Goal: Task Accomplishment & Management: Use online tool/utility

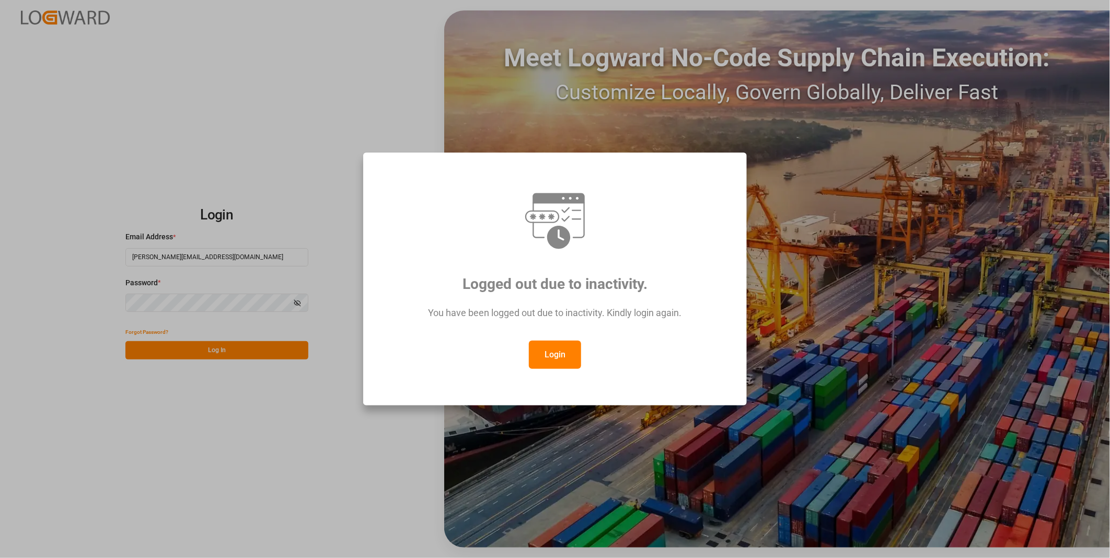
click at [542, 353] on button "Login" at bounding box center [555, 355] width 52 height 28
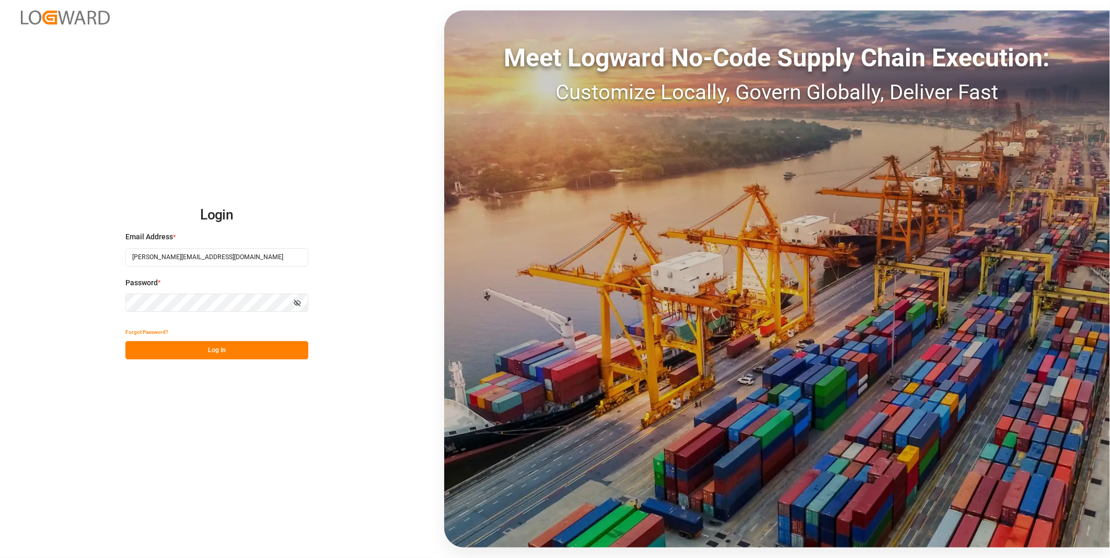
click at [280, 358] on button "Log In" at bounding box center [216, 350] width 183 height 18
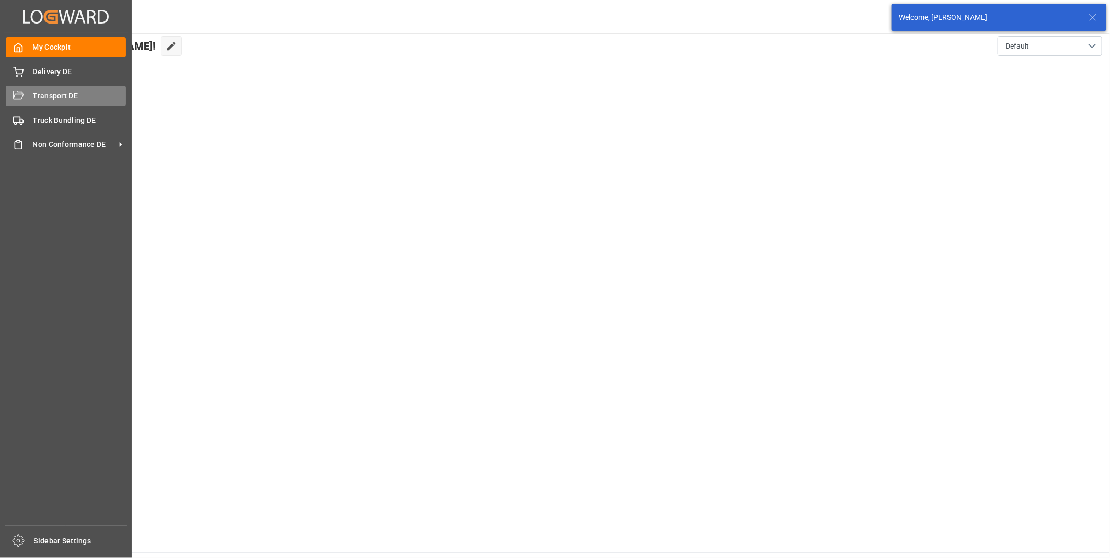
click at [29, 98] on div "Transport DE Transport DE" at bounding box center [66, 96] width 120 height 20
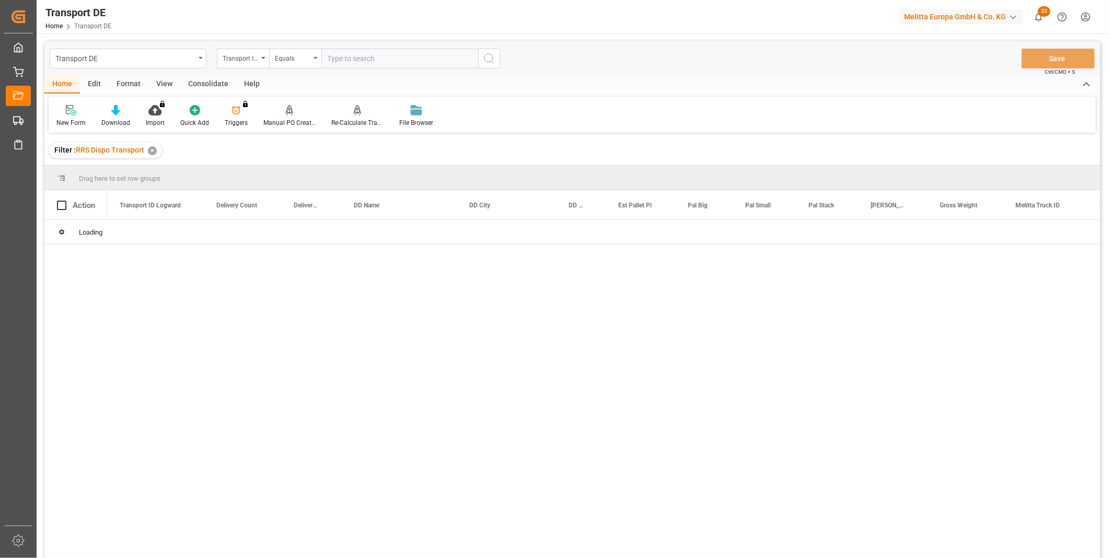
click at [206, 90] on div "Consolidate" at bounding box center [208, 85] width 56 height 18
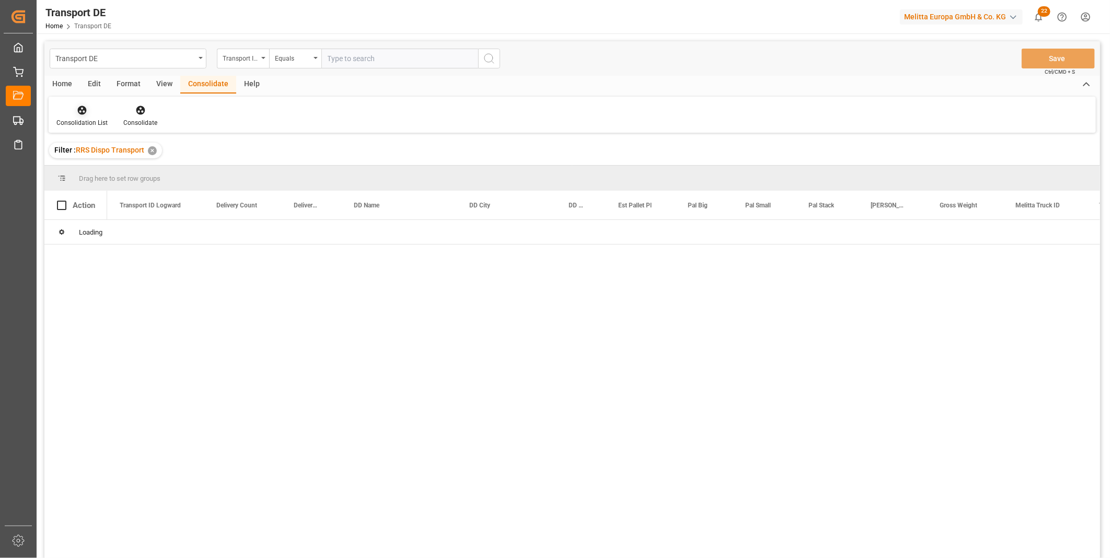
click at [86, 125] on div "Consolidation List" at bounding box center [81, 122] width 51 height 9
click at [135, 193] on div "Transport DE Transport ID Logward Equals Save Ctrl/CMD + S Home Edit Format Vie…" at bounding box center [572, 313] width 1056 height 545
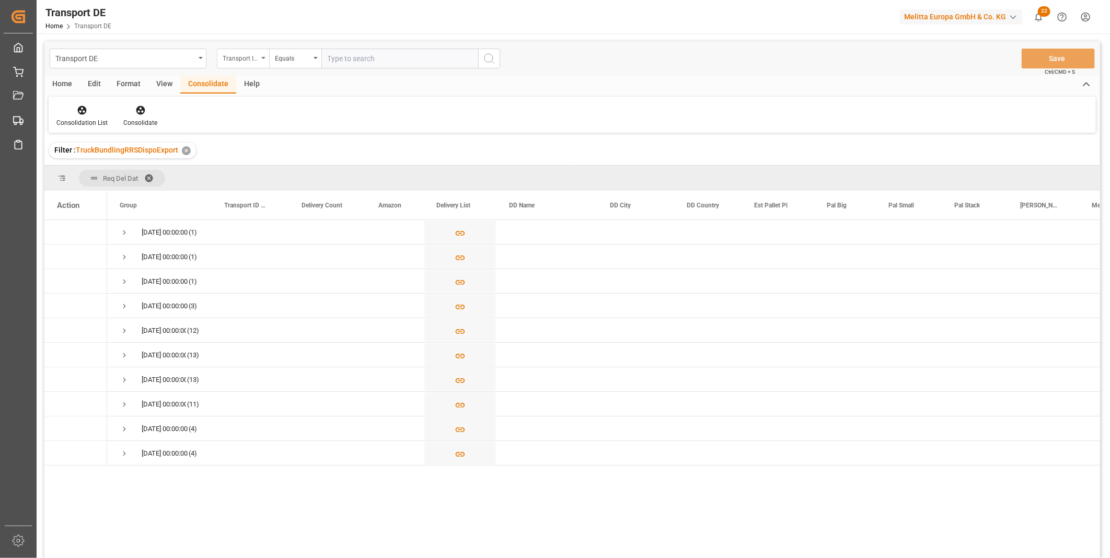
click at [246, 56] on div "Transport ID Logward" at bounding box center [241, 57] width 36 height 12
type input "Route"
click at [288, 63] on div "Equals" at bounding box center [293, 57] width 36 height 12
click at [306, 171] on div "Starts with" at bounding box center [348, 173] width 156 height 22
type input "FR"
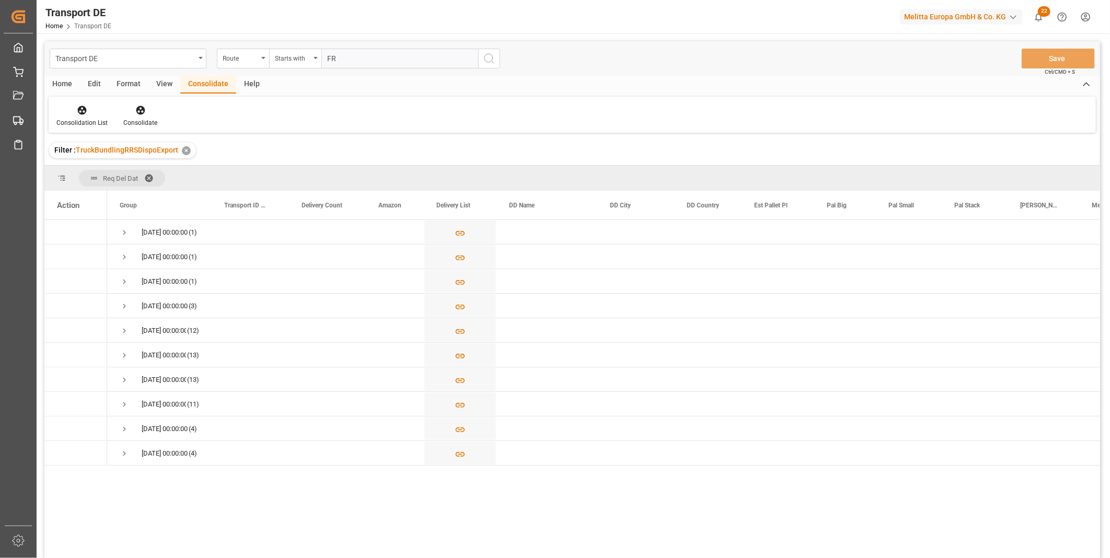
click at [483, 61] on icon "search button" at bounding box center [489, 58] width 13 height 13
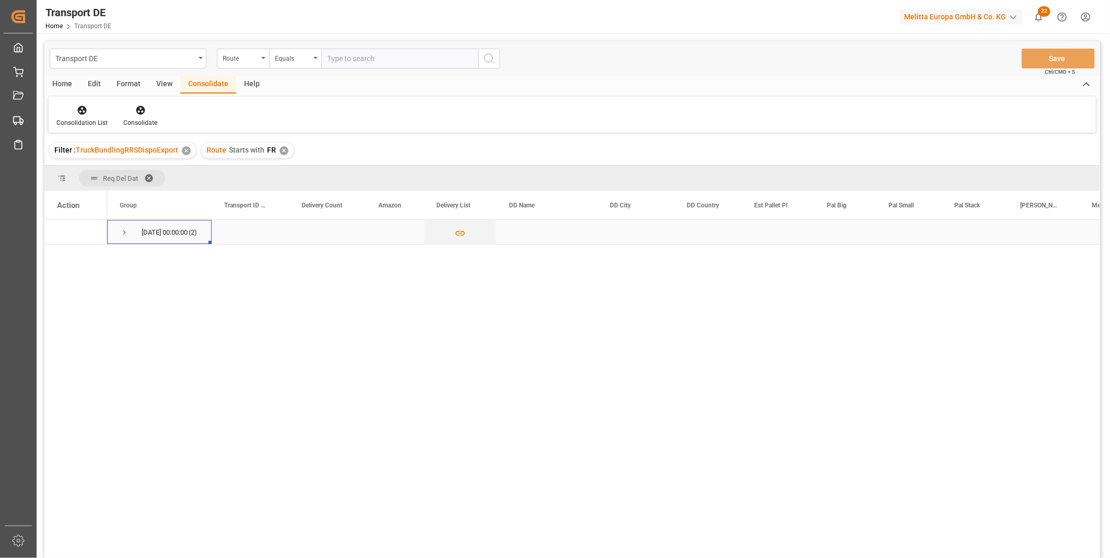
click at [120, 228] on span "Press SPACE to select this row." at bounding box center [124, 232] width 9 height 9
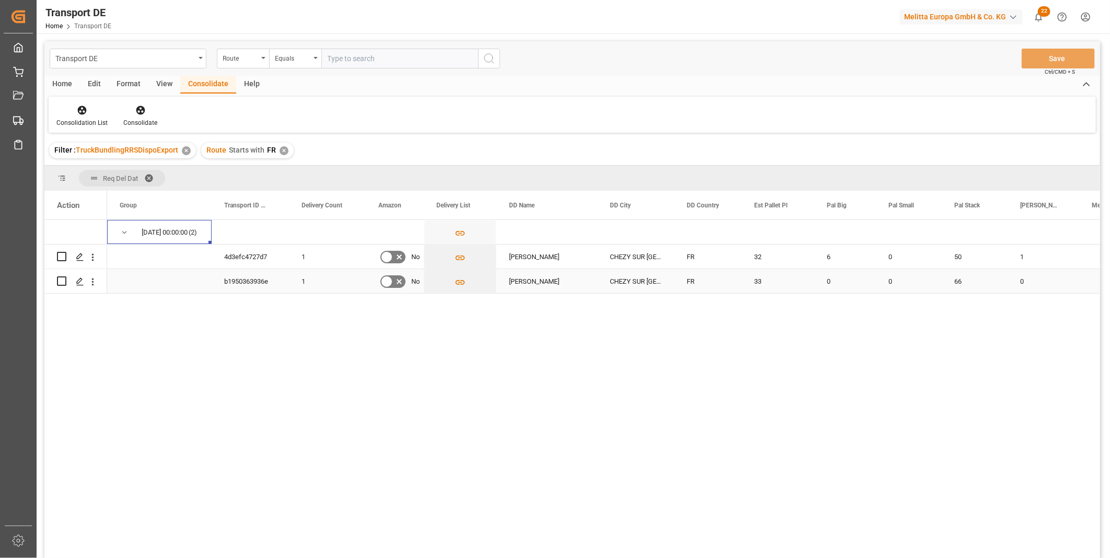
click at [61, 281] on input "Press Space to toggle row selection (unchecked)" at bounding box center [61, 281] width 9 height 9
checkbox input "true"
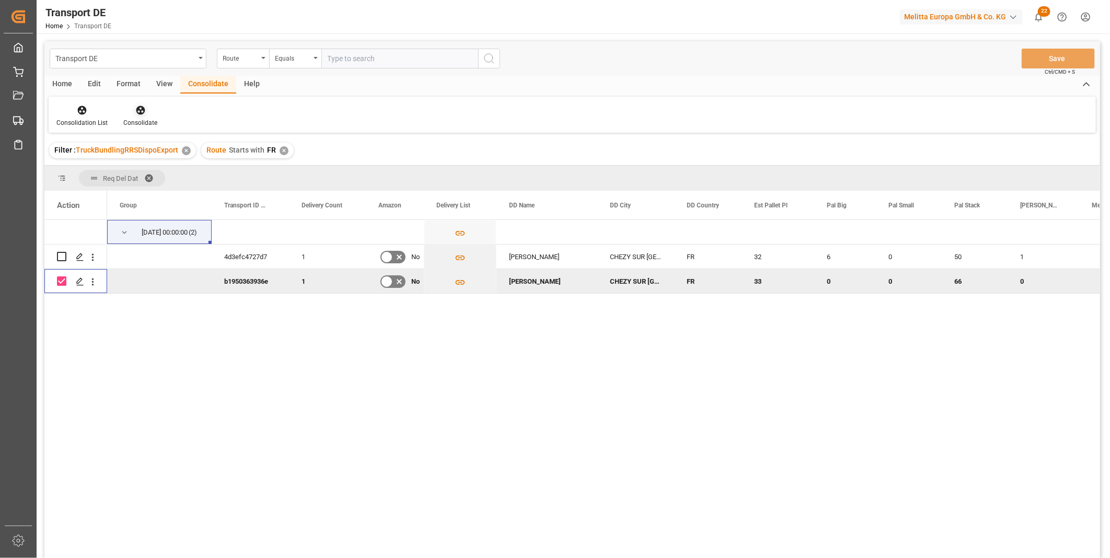
click at [143, 111] on icon at bounding box center [140, 110] width 9 height 9
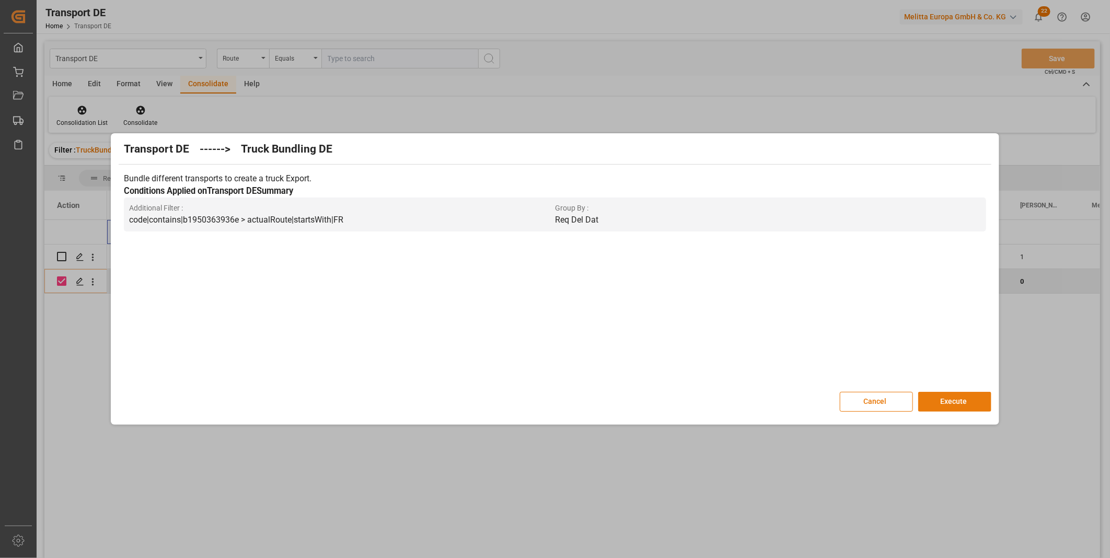
click at [957, 399] on button "Execute" at bounding box center [954, 402] width 73 height 20
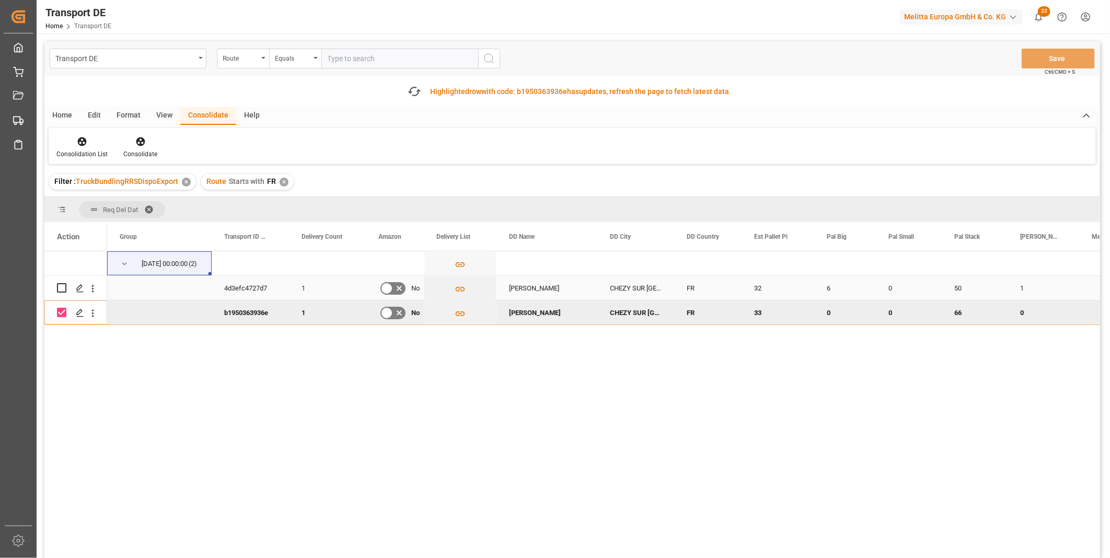
click at [61, 286] on input "Press Space to toggle row selection (unchecked)" at bounding box center [61, 287] width 9 height 9
checkbox input "true"
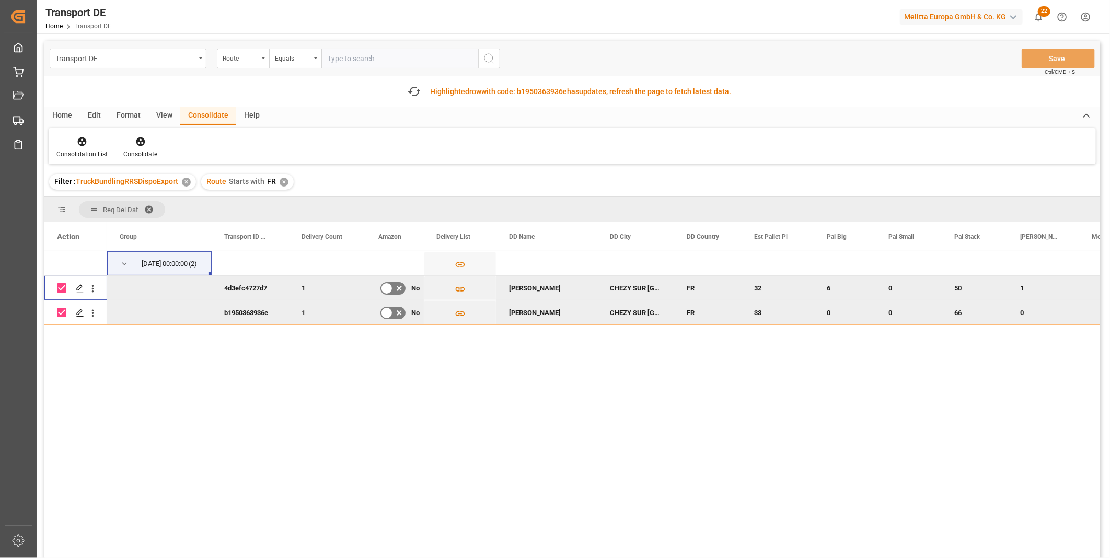
click at [60, 312] on div "10.10.2025 00:00:00 (2) 4d3efc4727d7 1 No MELITTA FRANCE CHEZY SUR MARNE FR 32 …" at bounding box center [572, 421] width 1056 height 341
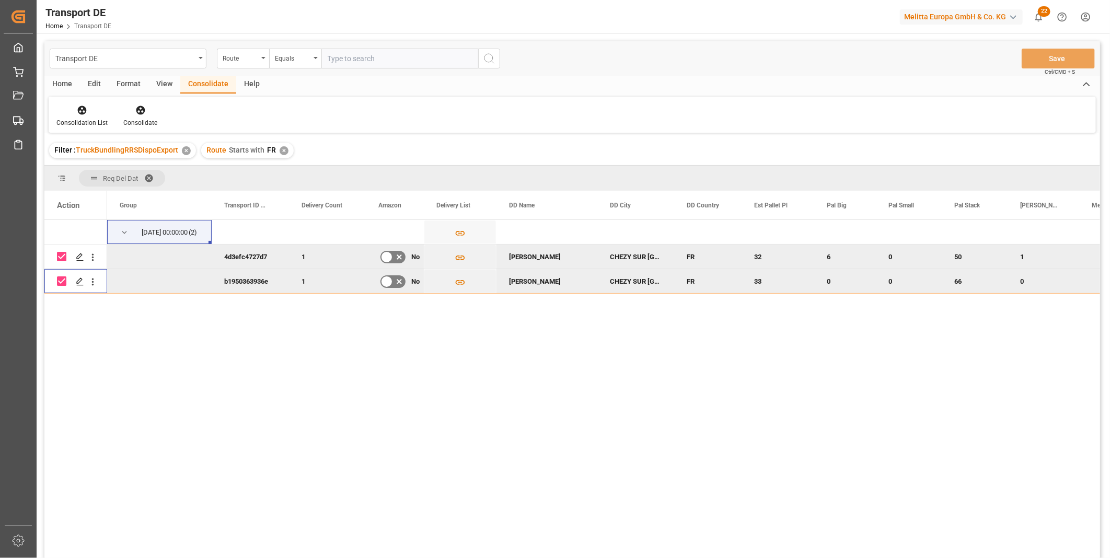
click at [61, 281] on input "Press Space to toggle row selection (checked)" at bounding box center [61, 281] width 9 height 9
checkbox input "false"
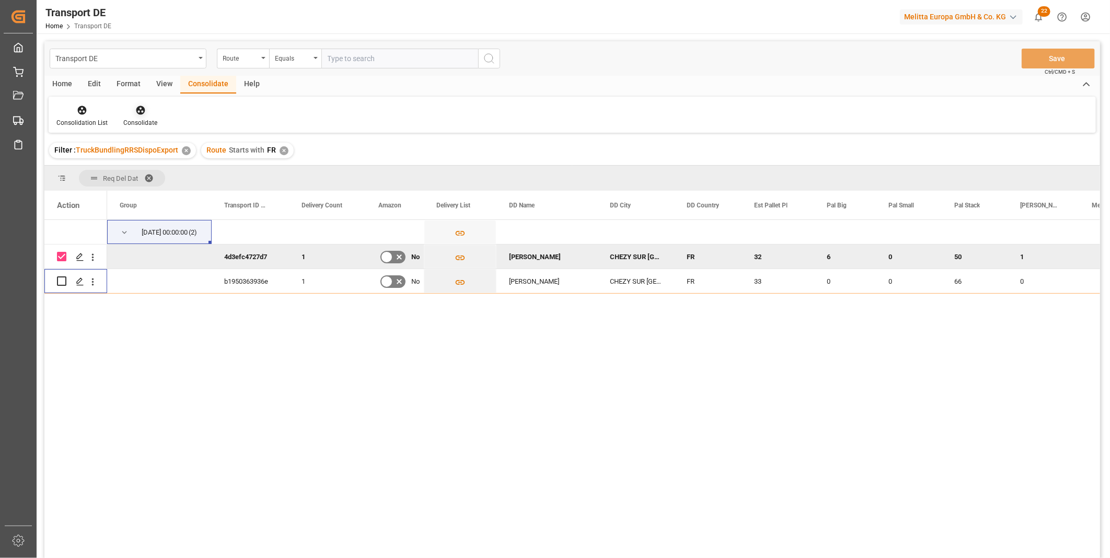
click at [138, 117] on div "Consolidate" at bounding box center [141, 116] width 50 height 23
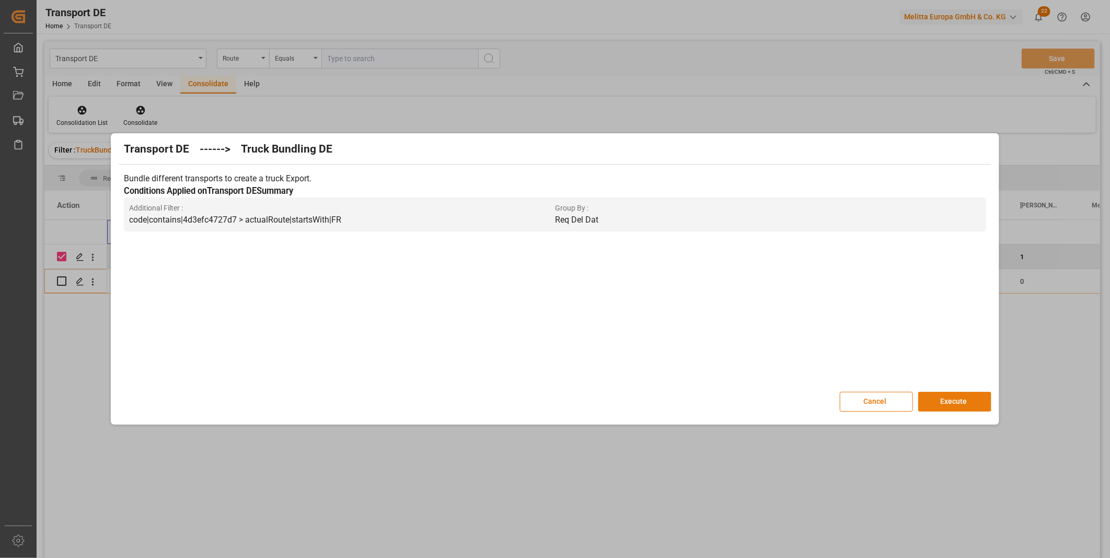
click at [935, 396] on button "Execute" at bounding box center [954, 402] width 73 height 20
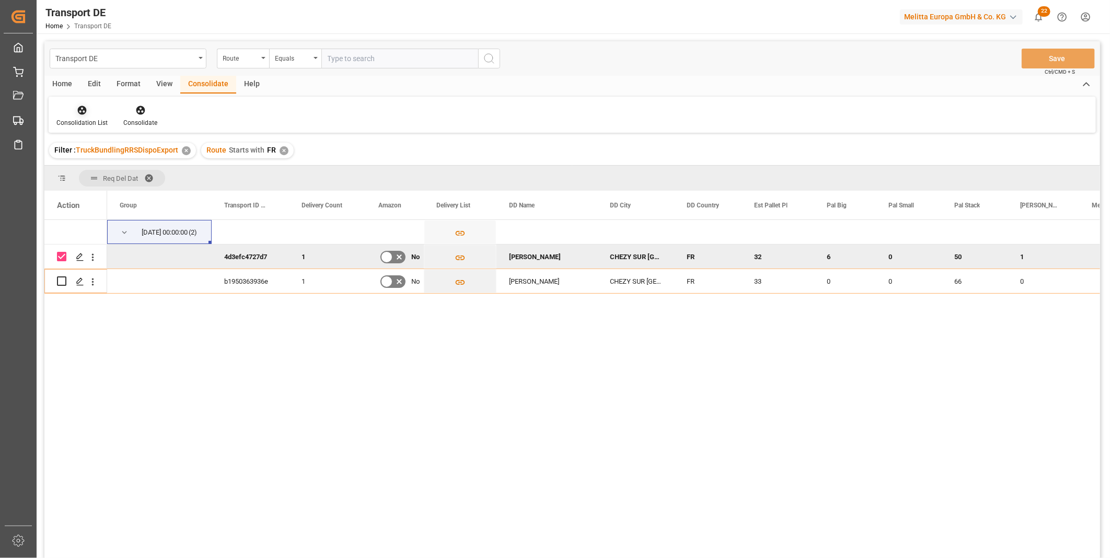
click at [84, 110] on icon at bounding box center [82, 110] width 9 height 9
click at [112, 188] on div "Transport DE Route Equals Save Ctrl/CMD + S Home Edit Format View Consolidate H…" at bounding box center [572, 313] width 1056 height 545
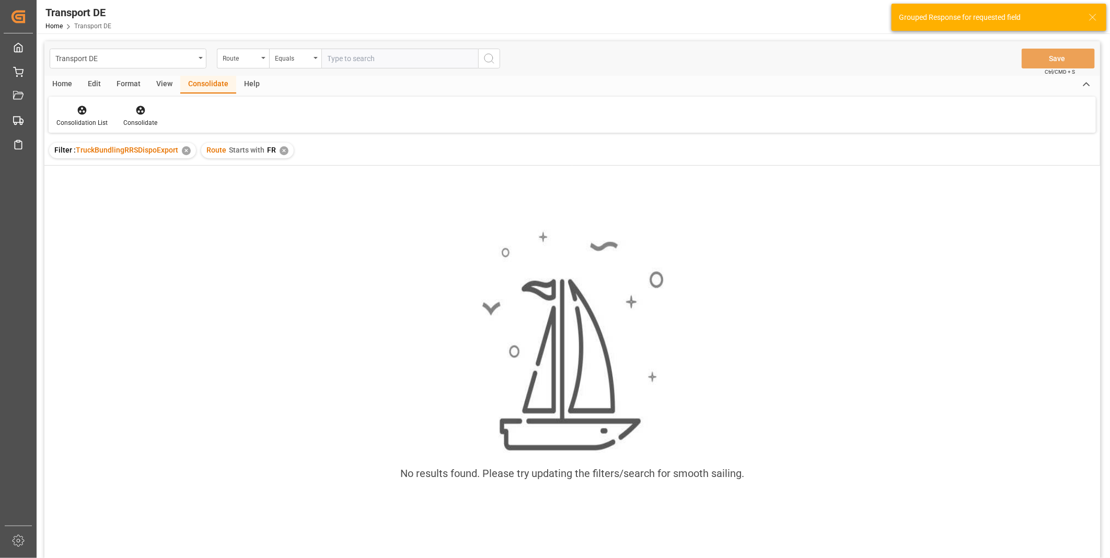
click at [284, 147] on div "✕" at bounding box center [284, 150] width 9 height 9
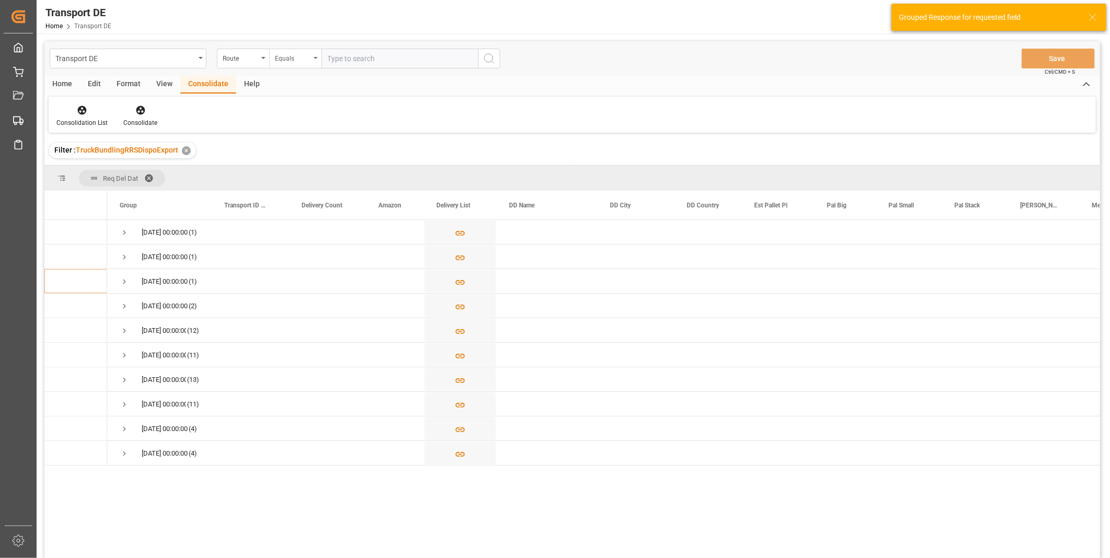
click at [306, 53] on div "Equals" at bounding box center [293, 57] width 36 height 12
click at [293, 179] on div "Starts with" at bounding box center [348, 173] width 156 height 22
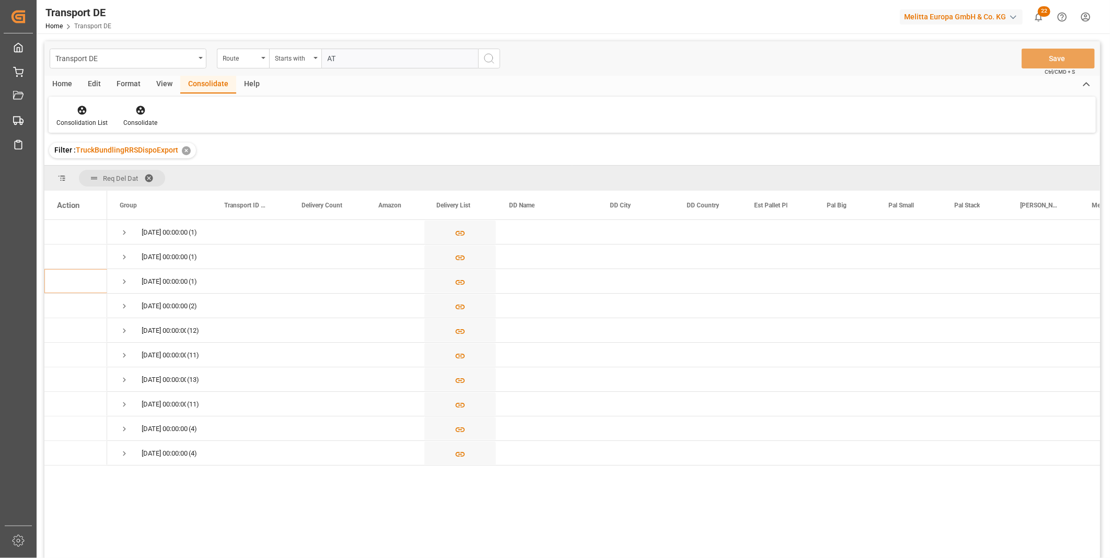
type input "AT"
click at [499, 55] on button "search button" at bounding box center [489, 59] width 22 height 20
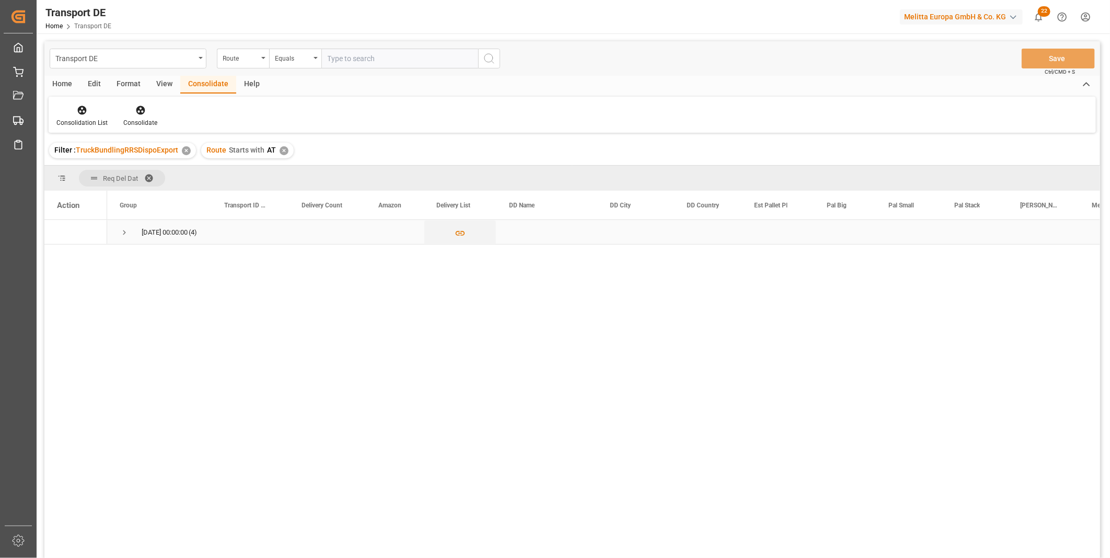
click at [124, 230] on span "Press SPACE to select this row." at bounding box center [124, 232] width 9 height 9
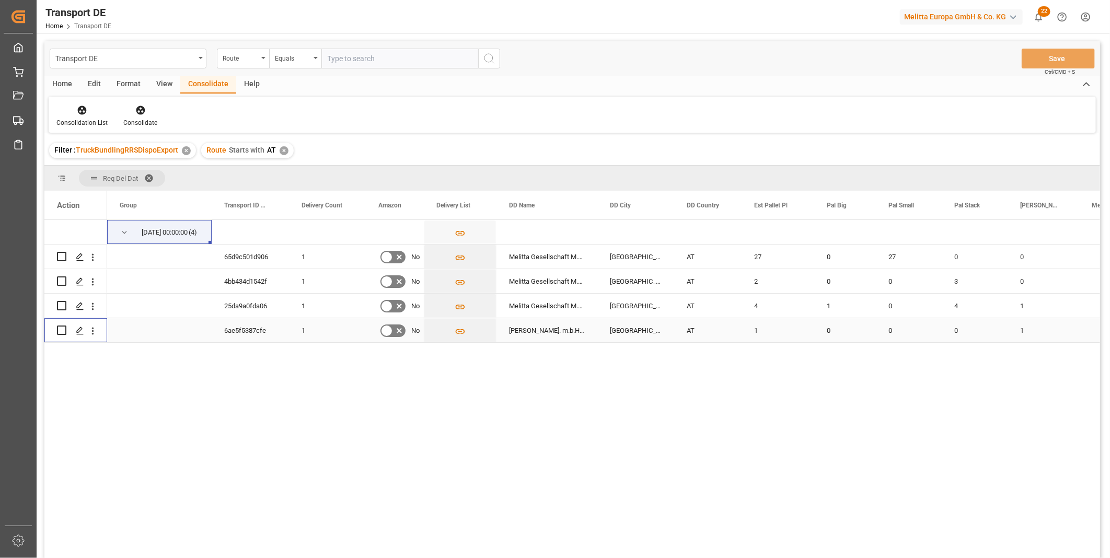
click at [64, 330] on input "Press Space to toggle row selection (unchecked)" at bounding box center [61, 330] width 9 height 9
checkbox input "true"
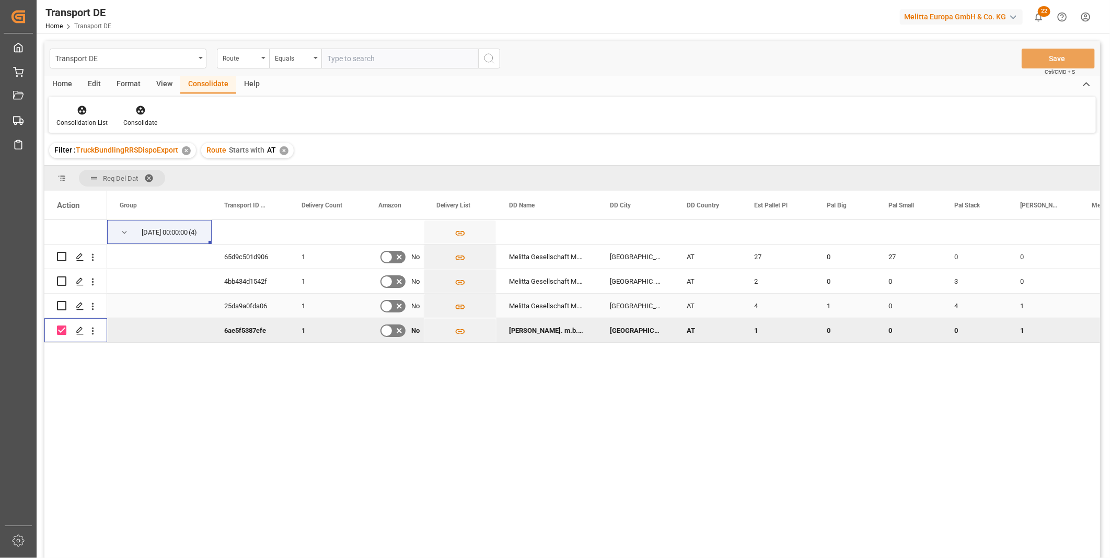
click at [61, 305] on input "Press Space to toggle row selection (unchecked)" at bounding box center [61, 305] width 9 height 9
checkbox input "true"
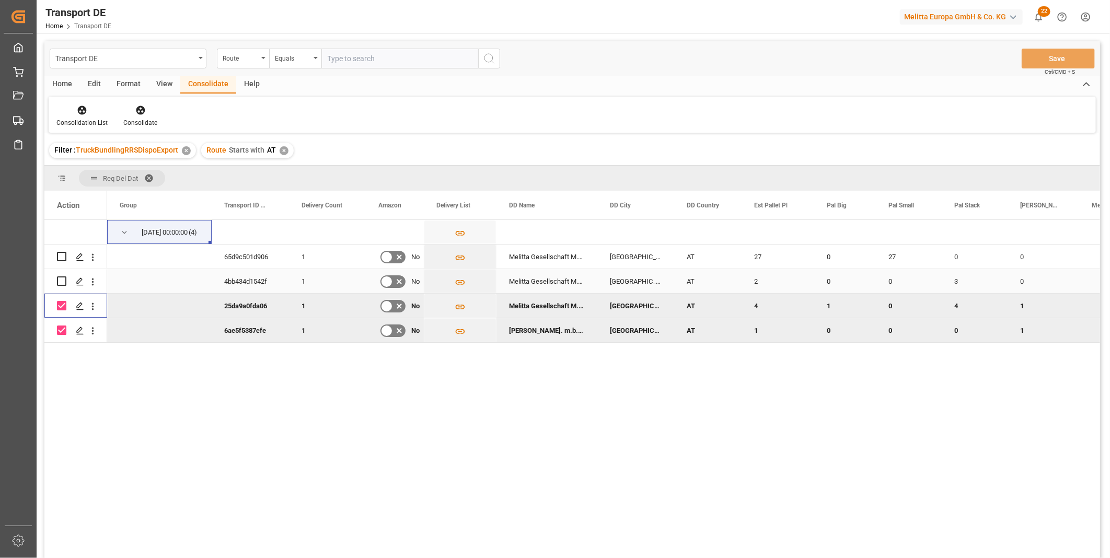
click at [61, 280] on input "Press Space to toggle row selection (unchecked)" at bounding box center [61, 281] width 9 height 9
checkbox input "true"
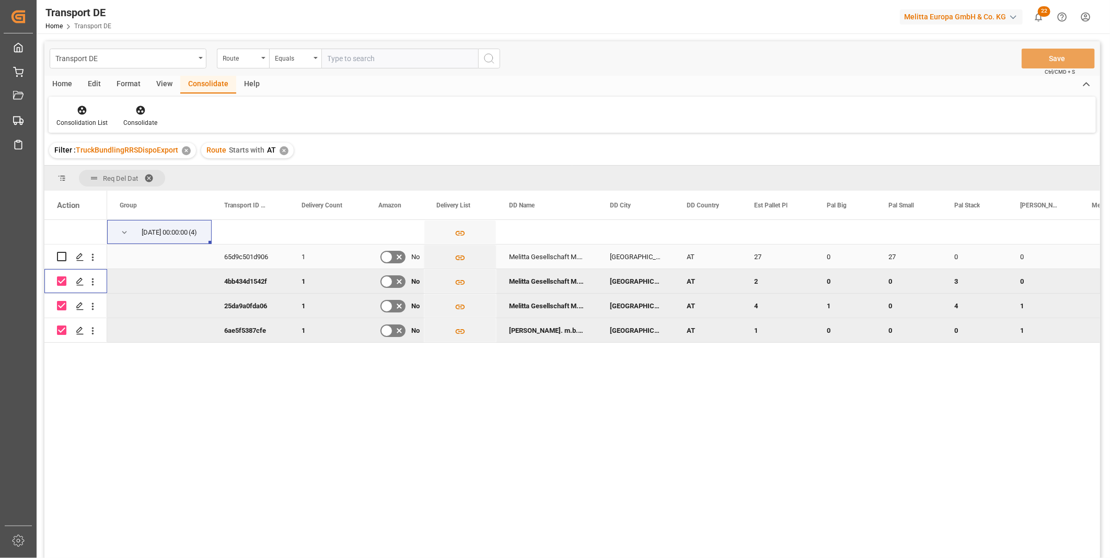
click at [60, 259] on input "Press Space to toggle row selection (unchecked)" at bounding box center [61, 256] width 9 height 9
checkbox input "true"
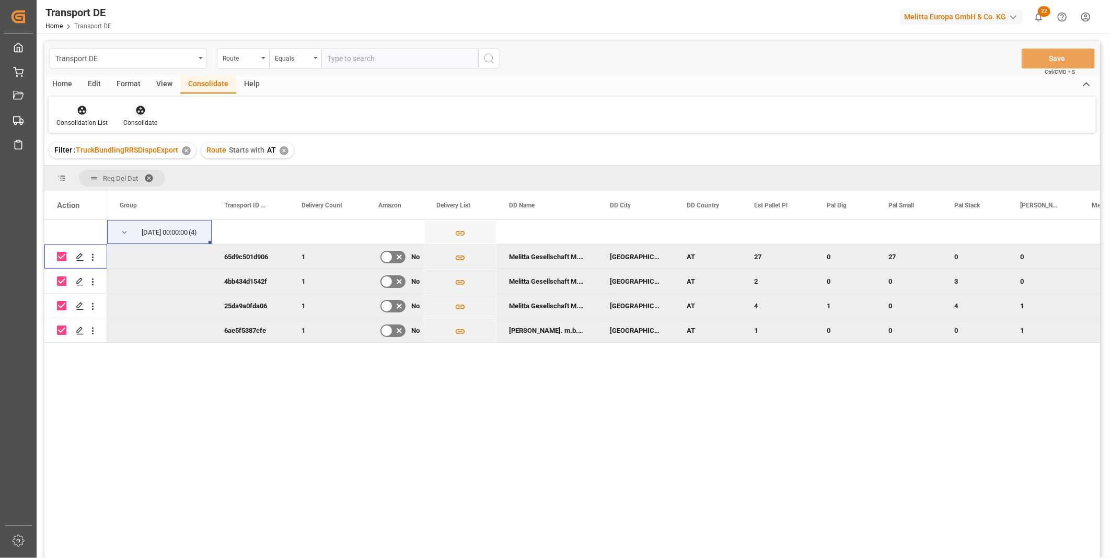
click at [151, 114] on div at bounding box center [140, 110] width 34 height 11
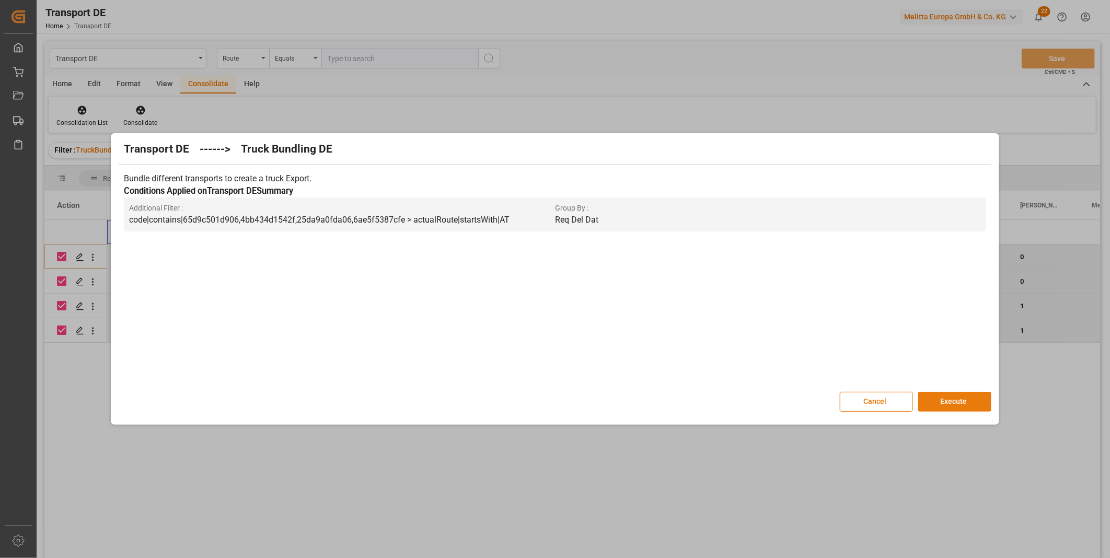
click at [948, 401] on button "Execute" at bounding box center [954, 402] width 73 height 20
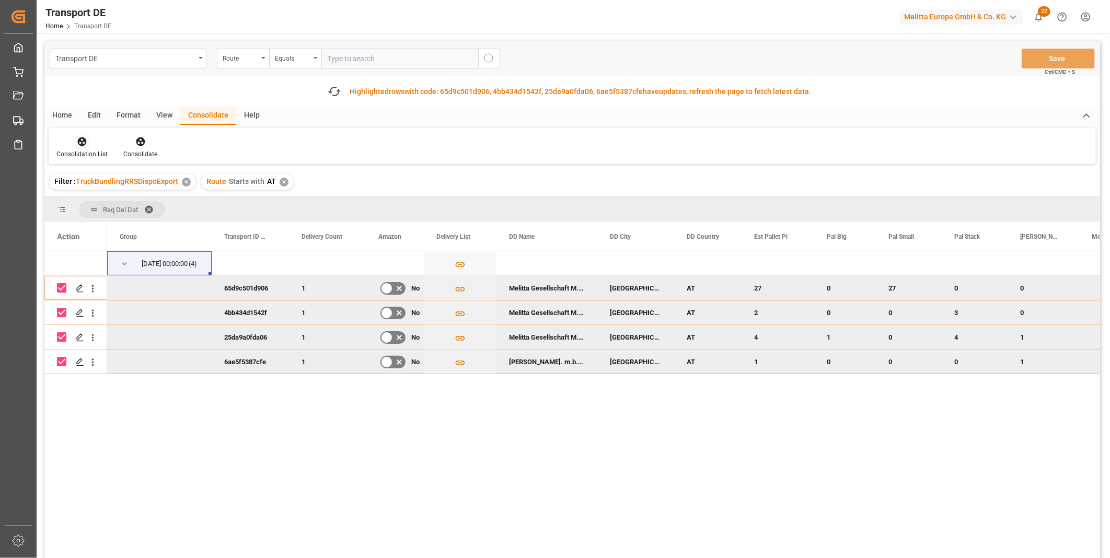
click at [90, 142] on div at bounding box center [81, 141] width 51 height 11
click at [122, 216] on div "Transport DE Route Equals Save Ctrl/CMD + S Fetch latest updates Highlighted ro…" at bounding box center [572, 329] width 1056 height 576
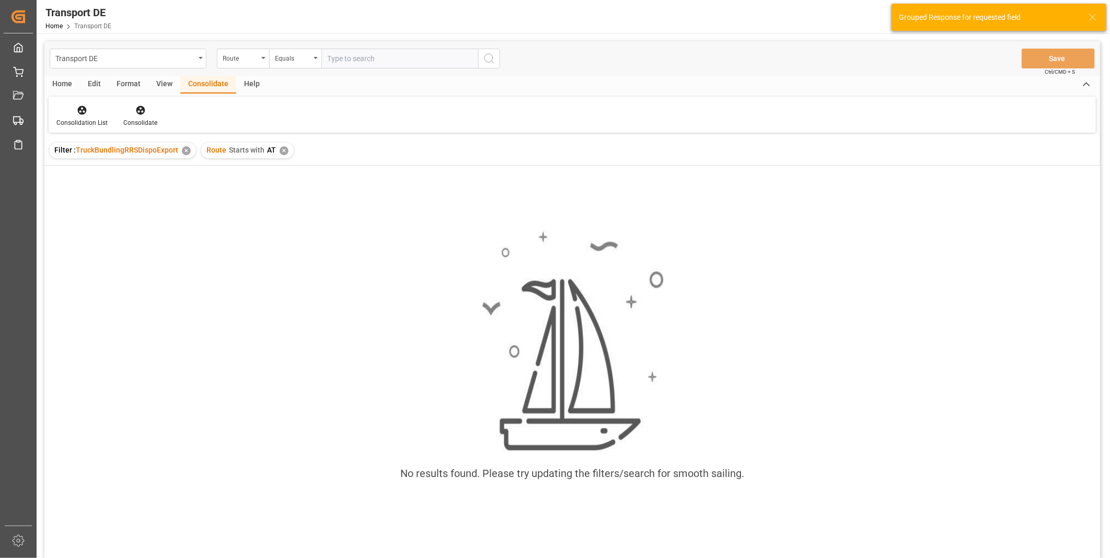
click at [281, 149] on div "✕" at bounding box center [284, 150] width 9 height 9
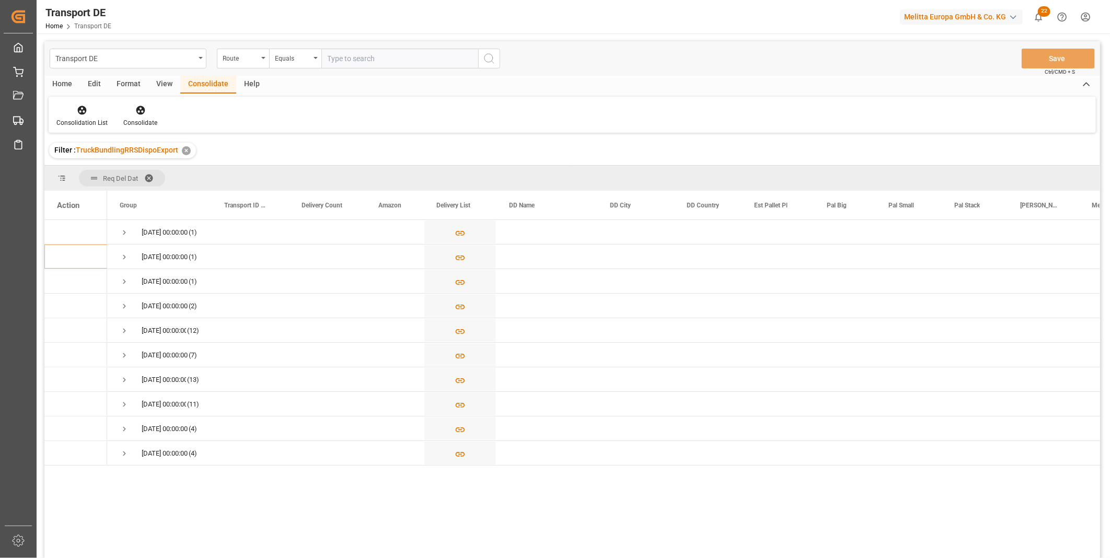
click at [291, 43] on div "Transport DE Route Equals Save Ctrl/CMD + S" at bounding box center [572, 58] width 1056 height 35
click at [305, 65] on div "Equals" at bounding box center [295, 59] width 52 height 20
click at [310, 166] on div "Starts with" at bounding box center [348, 173] width 156 height 22
click at [494, 63] on div "Route Starts with AE" at bounding box center [358, 59] width 283 height 20
type input "AE"
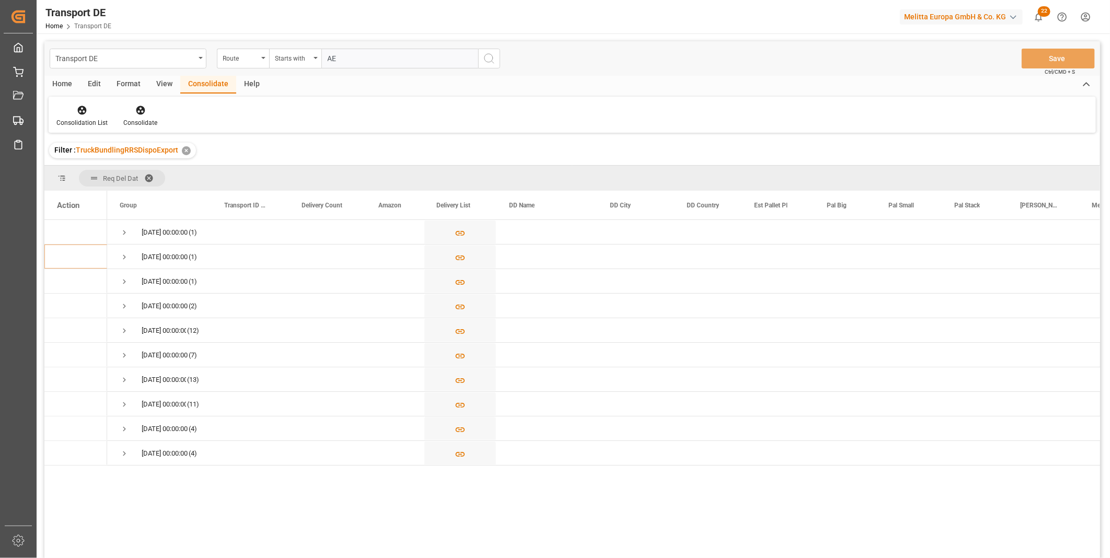
drag, startPoint x: 529, startPoint y: 63, endPoint x: 502, endPoint y: 64, distance: 26.7
click at [526, 64] on div "Transport DE Route Starts with AE Save Ctrl/CMD + S" at bounding box center [572, 58] width 1056 height 35
click at [482, 62] on button "search button" at bounding box center [489, 59] width 22 height 20
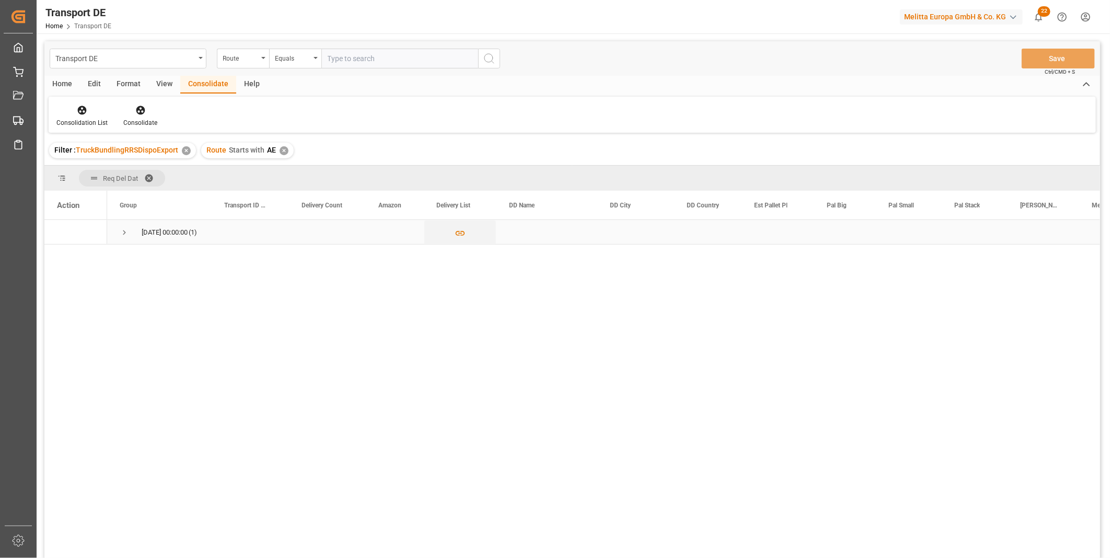
click at [129, 228] on span "Press SPACE to select this row." at bounding box center [124, 232] width 9 height 9
click at [462, 257] on icon "Press SPACE to select this row." at bounding box center [460, 257] width 11 height 11
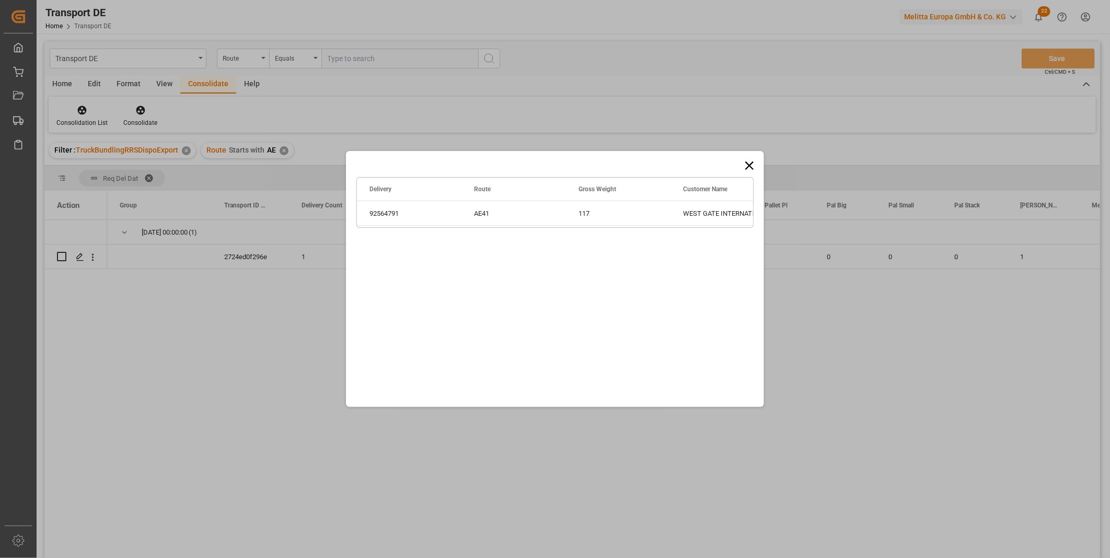
click at [746, 164] on icon at bounding box center [749, 165] width 15 height 15
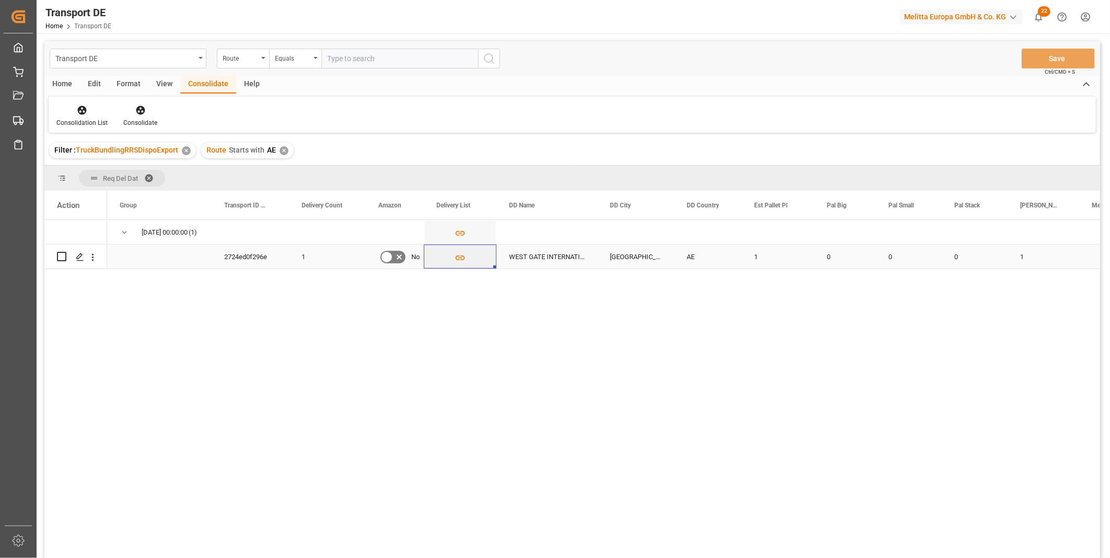
drag, startPoint x: 61, startPoint y: 254, endPoint x: 91, endPoint y: 230, distance: 39.1
click at [61, 255] on input "Press Space to toggle row selection (unchecked)" at bounding box center [61, 256] width 9 height 9
checkbox input "true"
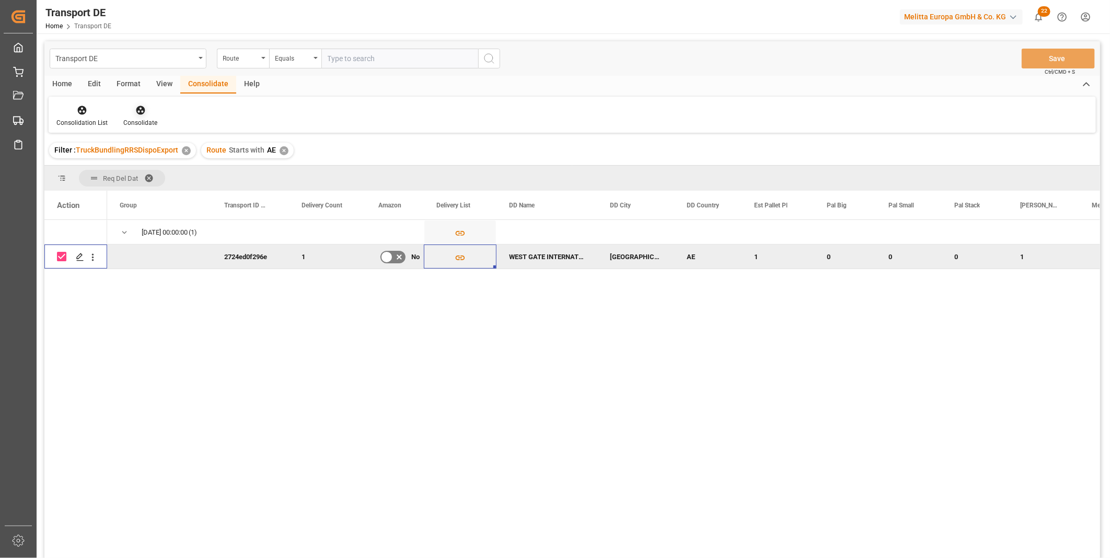
click at [135, 106] on icon at bounding box center [140, 110] width 10 height 10
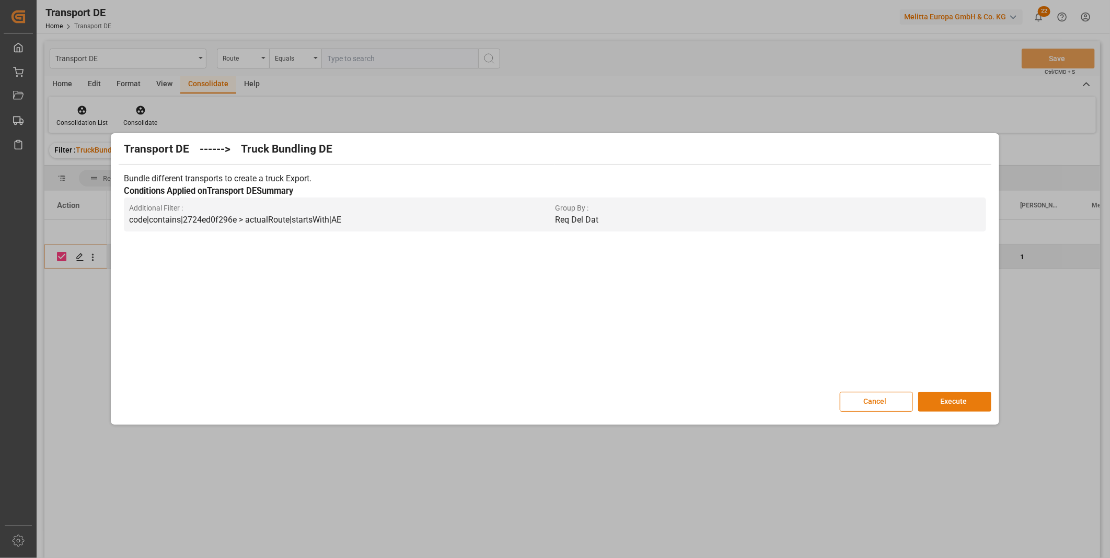
click at [957, 396] on button "Execute" at bounding box center [954, 402] width 73 height 20
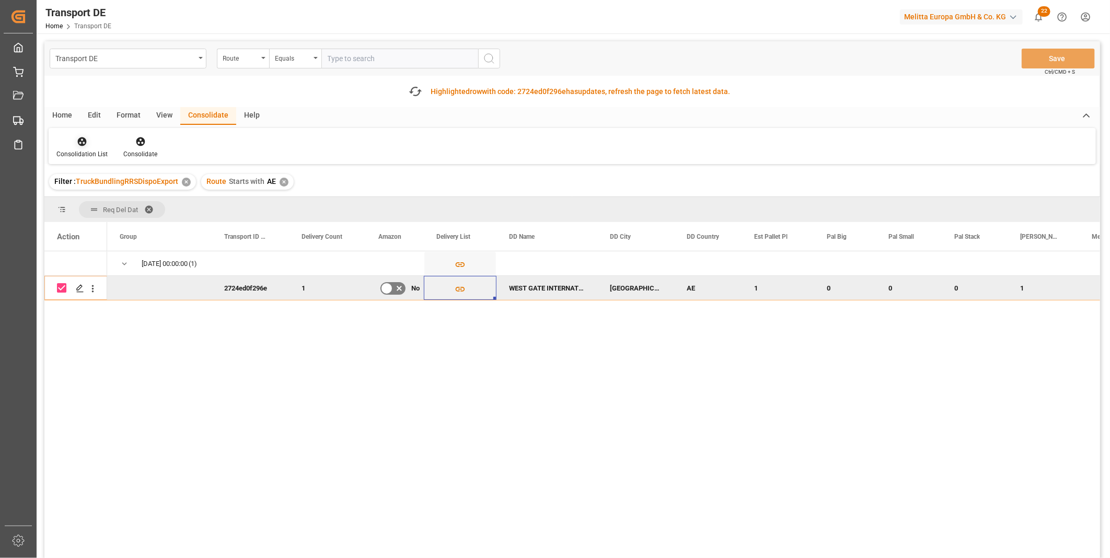
click at [100, 147] on div "Consolidation List" at bounding box center [82, 147] width 67 height 23
click at [106, 216] on div "Transport DE Route Equals Save Ctrl/CMD + S Fetch latest updates Highlighted ro…" at bounding box center [572, 329] width 1056 height 576
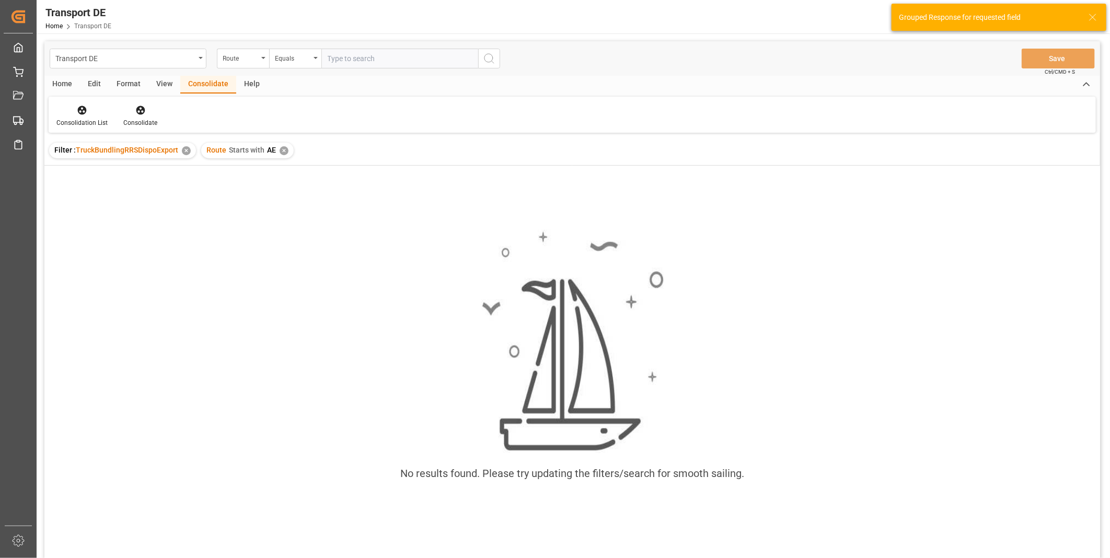
click at [280, 150] on div "✕" at bounding box center [284, 150] width 9 height 9
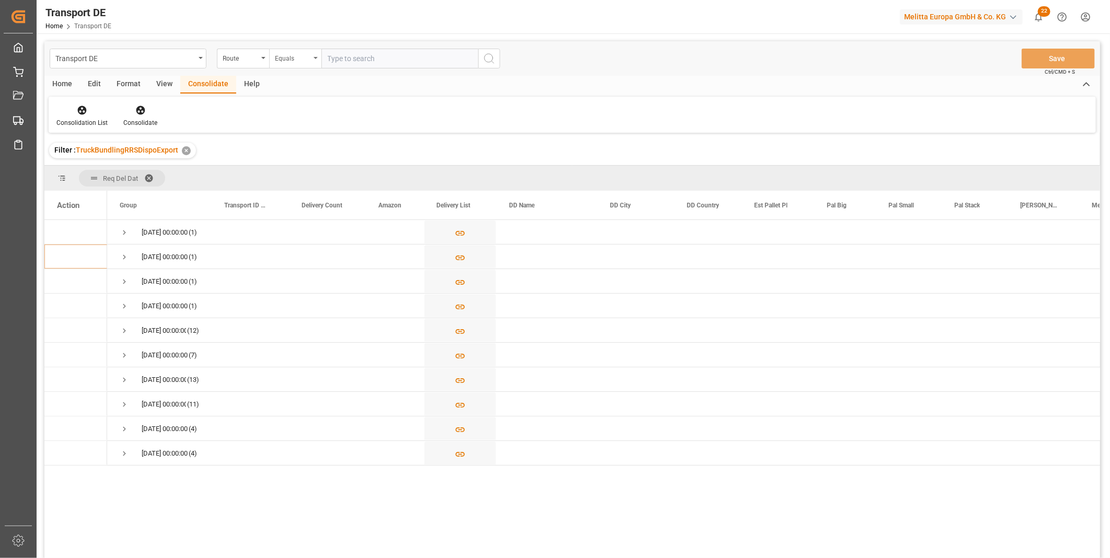
click at [290, 60] on div "Equals" at bounding box center [293, 57] width 36 height 12
click at [296, 166] on div "Starts with" at bounding box center [348, 173] width 156 height 22
type input "ZA"
click at [493, 58] on icon "search button" at bounding box center [489, 58] width 13 height 13
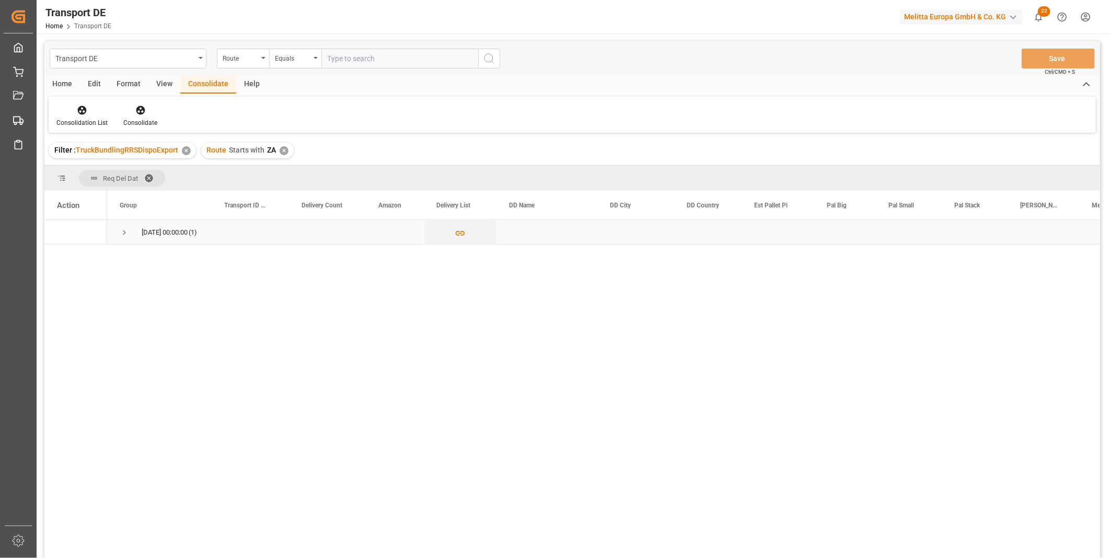
drag, startPoint x: 129, startPoint y: 231, endPoint x: 121, endPoint y: 228, distance: 8.3
click at [127, 230] on span "09.10.2025 00:00:00 (1)" at bounding box center [159, 232] width 79 height 23
click at [121, 228] on span "Press SPACE to select this row." at bounding box center [124, 232] width 9 height 9
click at [455, 262] on icon "Press SPACE to select this row." at bounding box center [460, 257] width 11 height 11
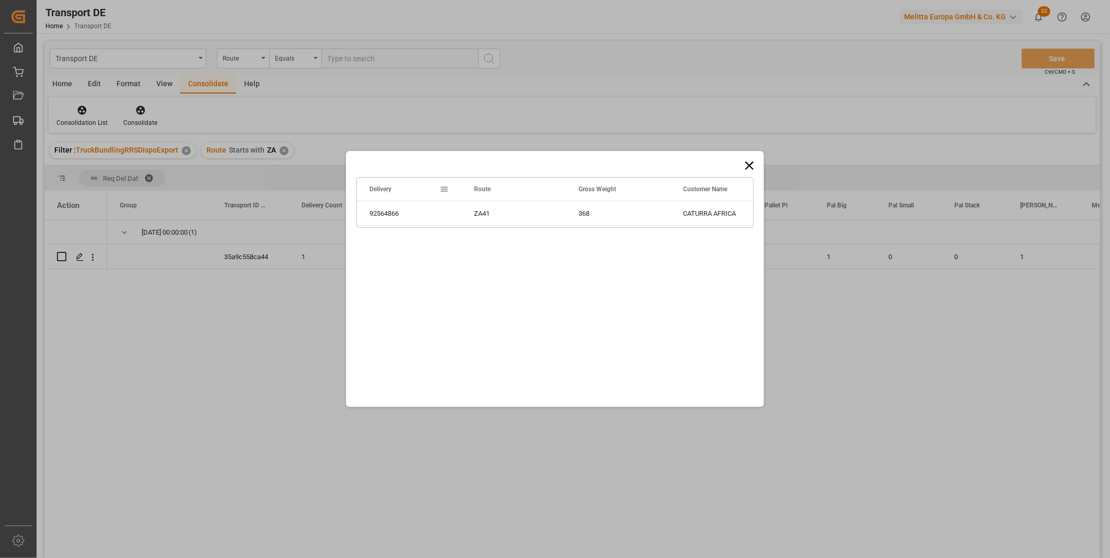
drag, startPoint x: 750, startPoint y: 168, endPoint x: 722, endPoint y: 170, distance: 27.8
click at [750, 167] on icon at bounding box center [749, 165] width 15 height 15
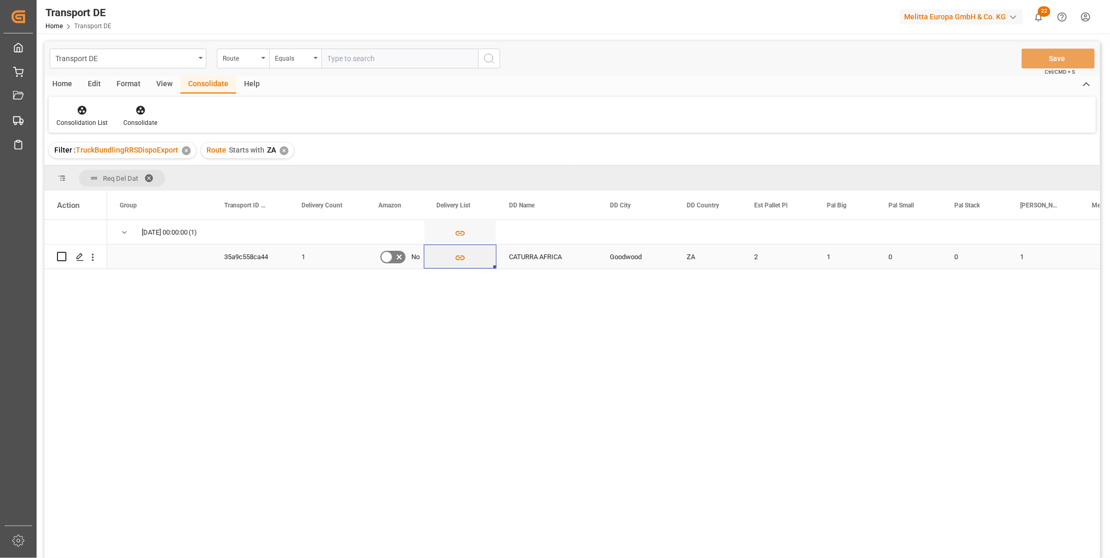
click at [65, 257] on input "Press Space to toggle row selection (unchecked)" at bounding box center [61, 256] width 9 height 9
checkbox input "true"
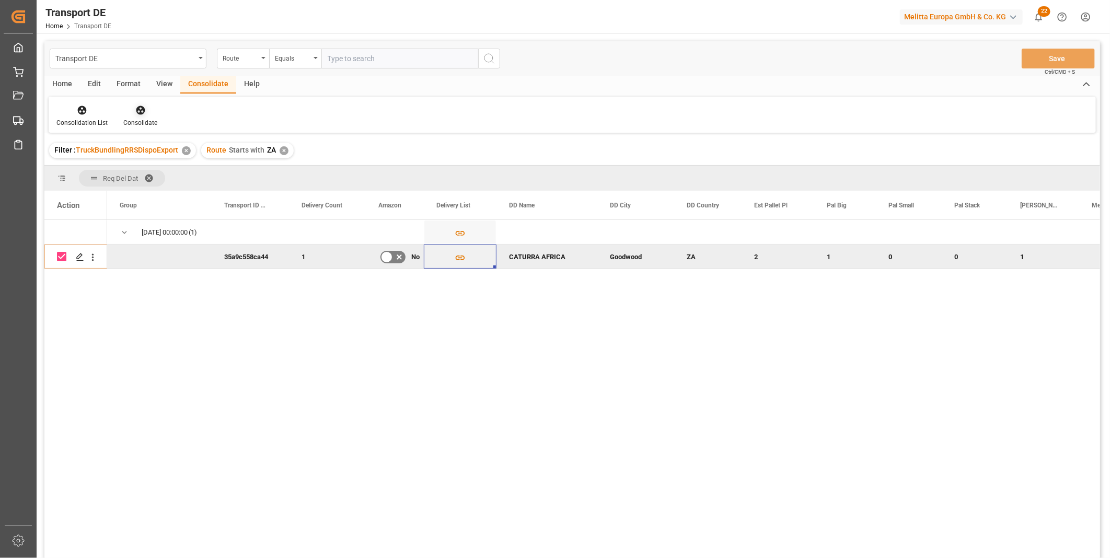
click at [139, 117] on div "Consolidate" at bounding box center [141, 116] width 50 height 23
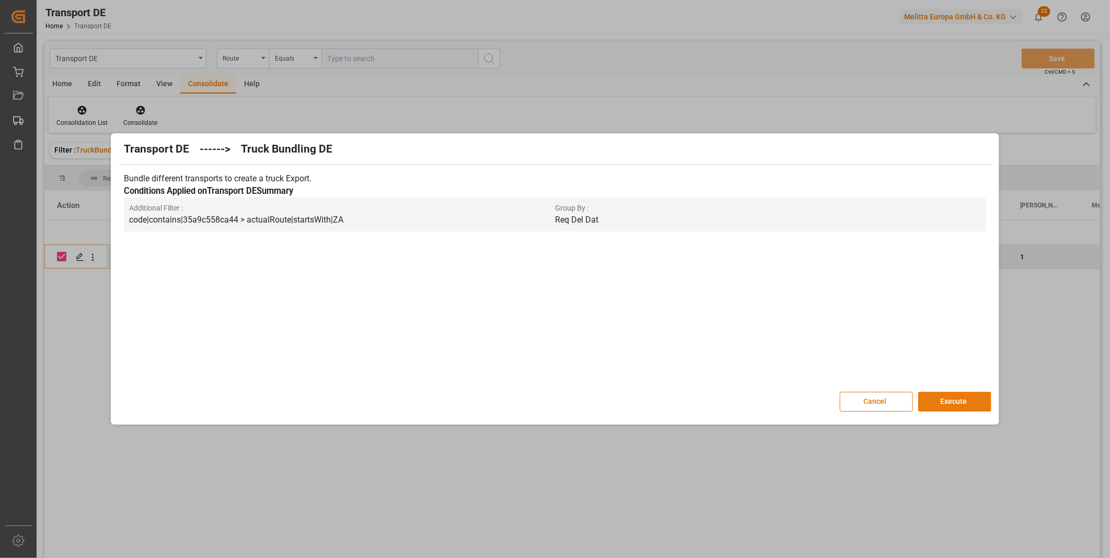
click at [935, 398] on button "Execute" at bounding box center [954, 402] width 73 height 20
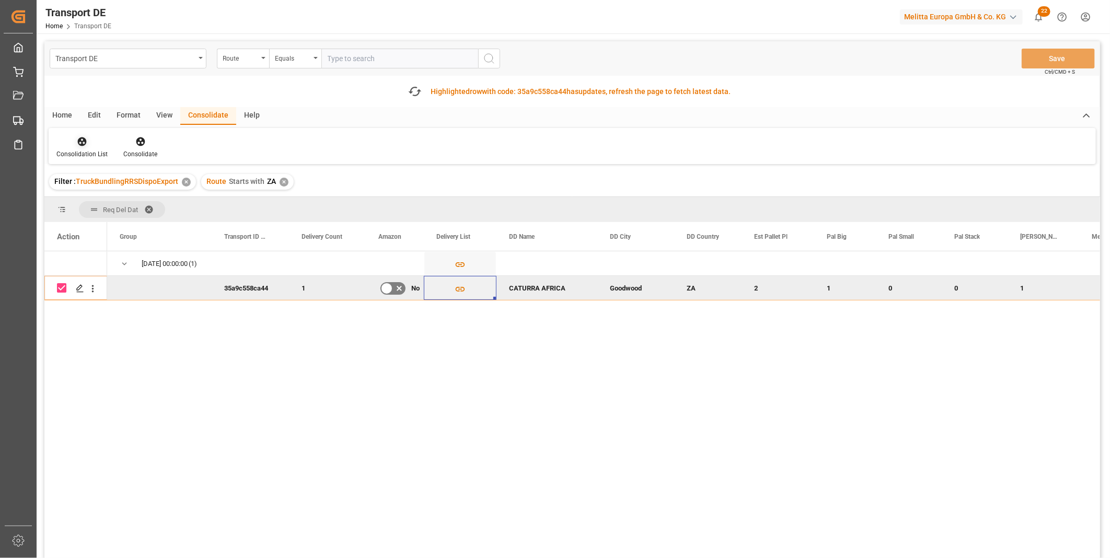
click at [90, 137] on div at bounding box center [81, 141] width 51 height 11
click at [113, 225] on div "Transport DE Route Equals Save Ctrl/CMD + S Fetch latest updates Highlighted ro…" at bounding box center [572, 329] width 1056 height 576
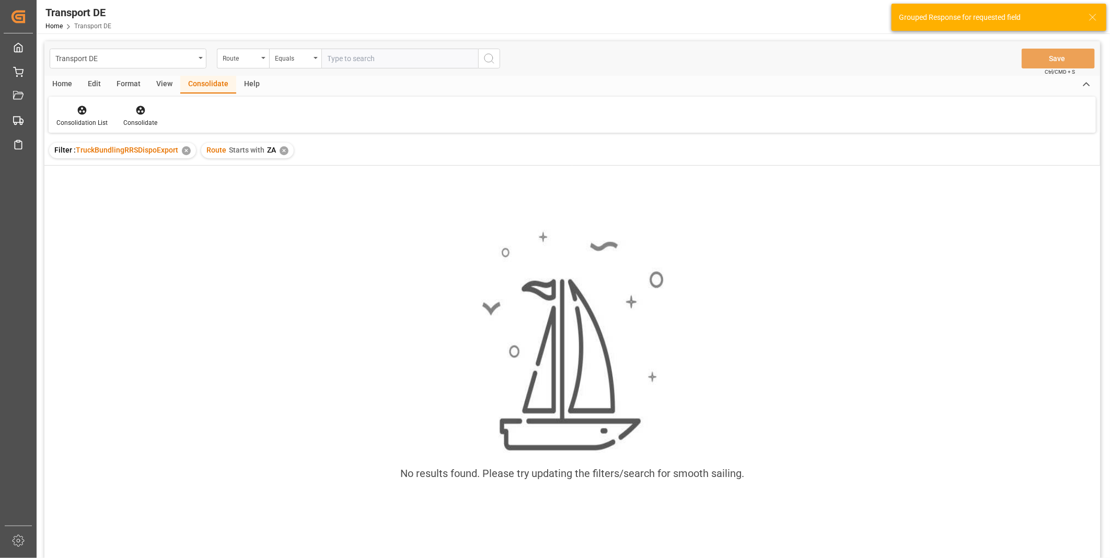
click at [283, 152] on div "✕" at bounding box center [284, 150] width 9 height 9
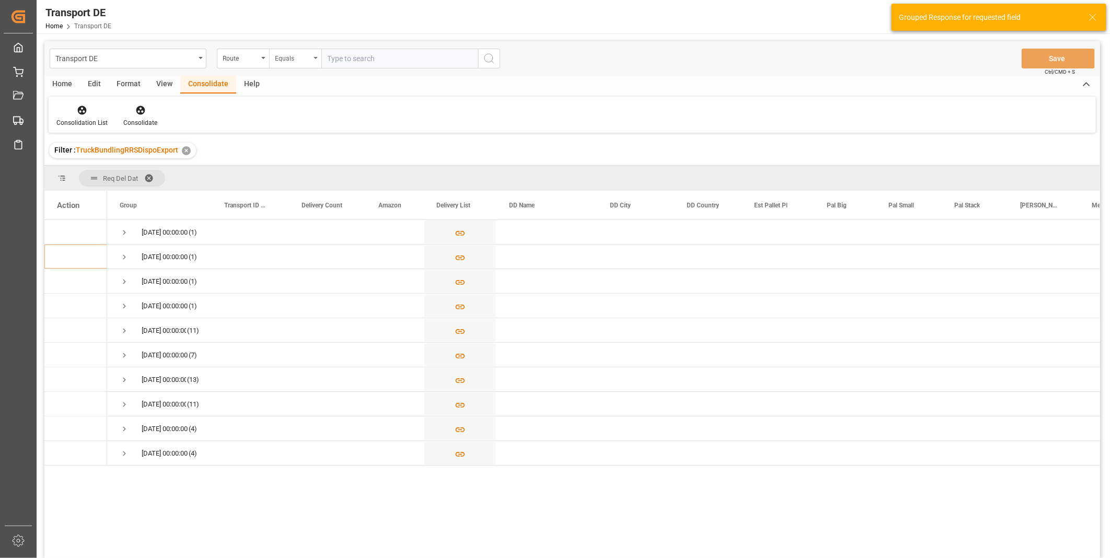
click at [299, 63] on div "Equals" at bounding box center [295, 59] width 52 height 20
click at [311, 169] on div "Starts with" at bounding box center [348, 173] width 156 height 22
type input "SA"
click at [489, 53] on icon "search button" at bounding box center [489, 58] width 13 height 13
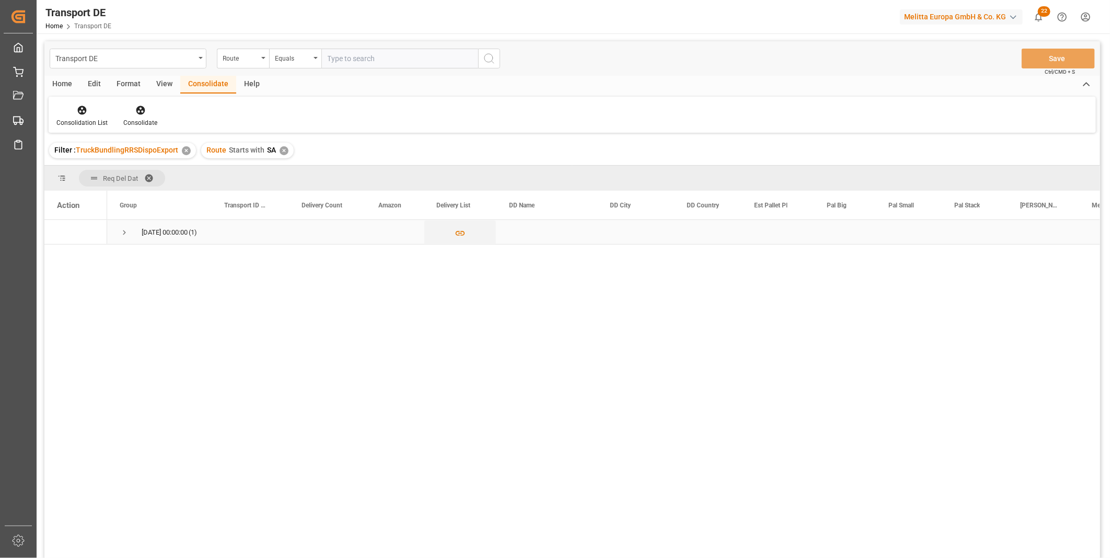
click at [137, 225] on span "08.10.2025 00:00:00 (1)" at bounding box center [159, 232] width 79 height 23
click at [125, 233] on span "Press SPACE to select this row." at bounding box center [124, 232] width 9 height 9
click at [459, 257] on icon "Press SPACE to select this row." at bounding box center [460, 257] width 11 height 11
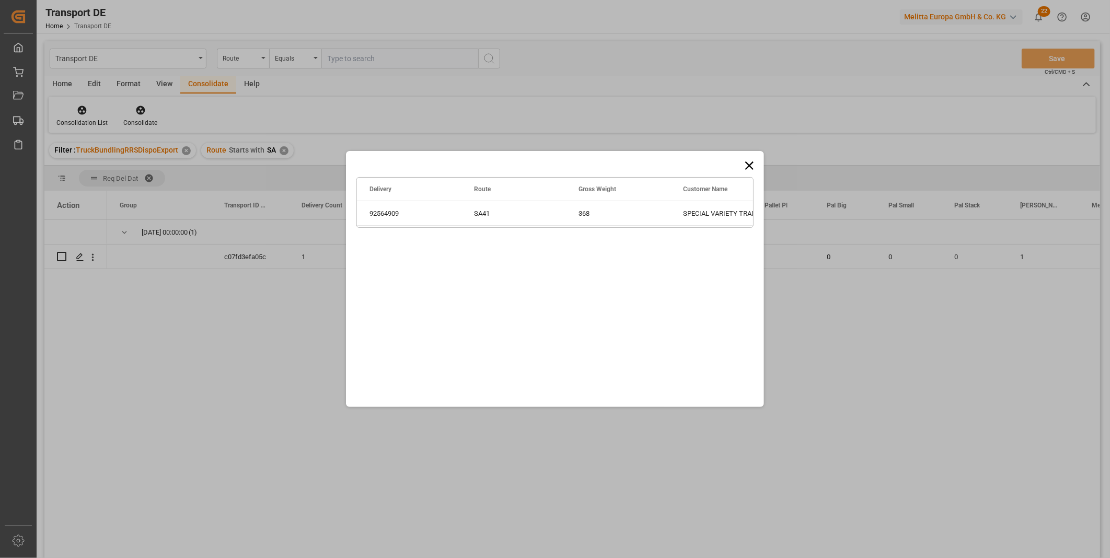
click at [750, 165] on icon at bounding box center [749, 166] width 8 height 8
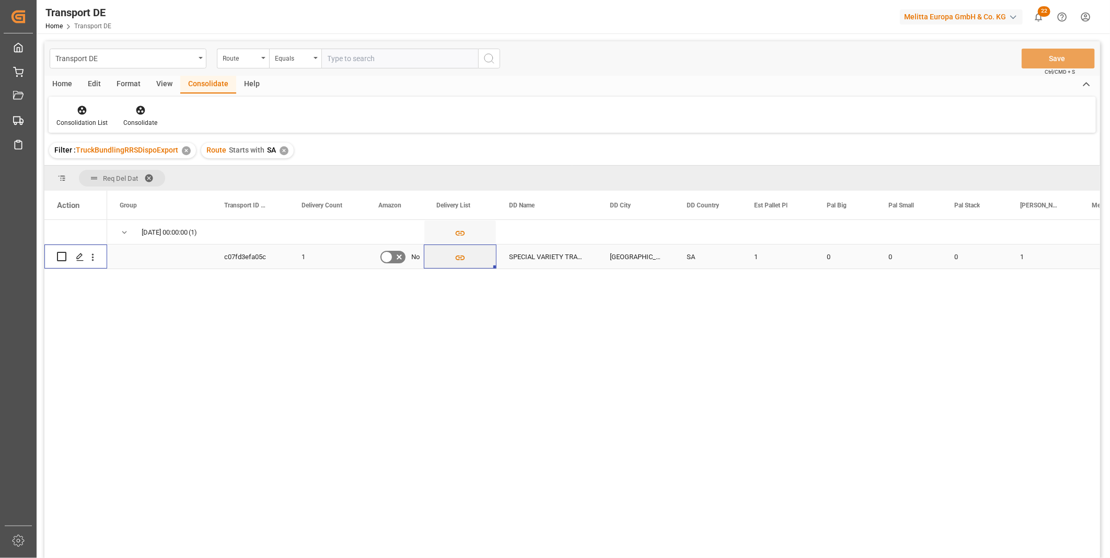
click at [61, 258] on input "Press Space to toggle row selection (unchecked)" at bounding box center [61, 256] width 9 height 9
checkbox input "true"
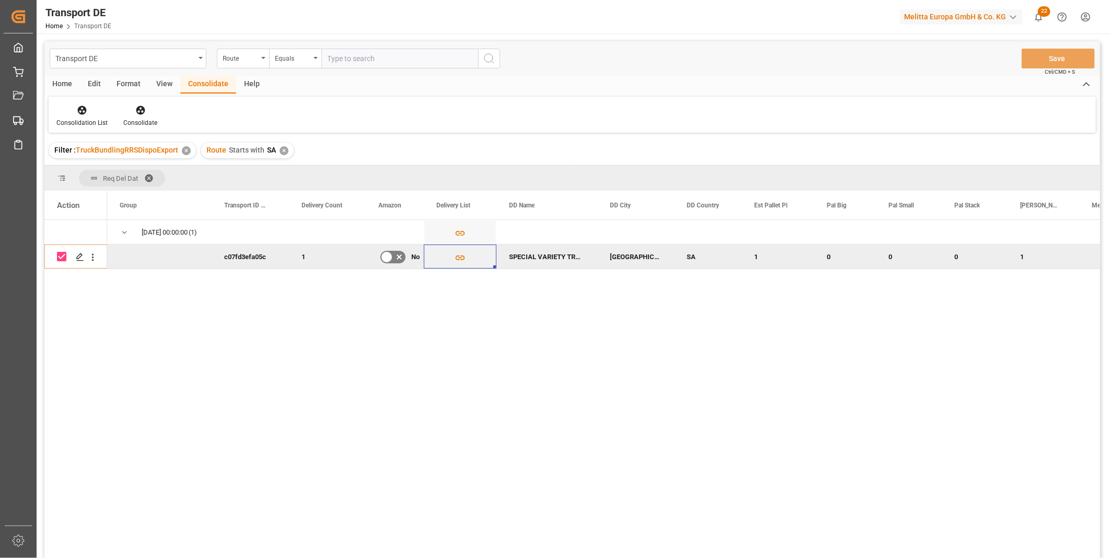
click at [140, 103] on div "Consolidation List Consolidate" at bounding box center [573, 115] width 1048 height 36
click at [141, 108] on icon at bounding box center [140, 110] width 9 height 9
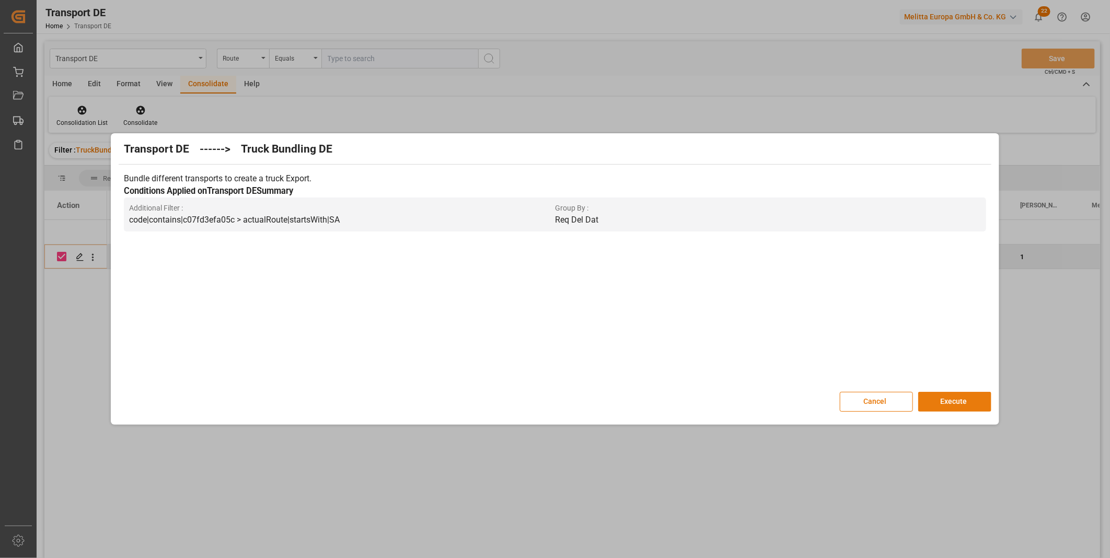
click at [944, 400] on button "Execute" at bounding box center [954, 402] width 73 height 20
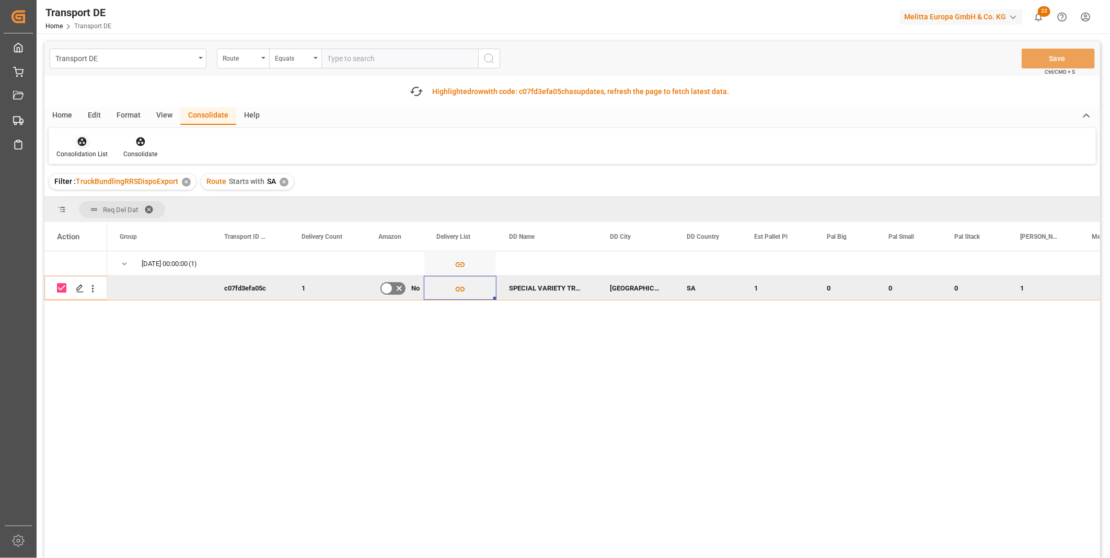
click at [77, 137] on icon at bounding box center [82, 141] width 10 height 10
click at [134, 223] on div "Transport DE Route Equals Save Ctrl/CMD + S Fetch latest updates Highlighted ro…" at bounding box center [572, 329] width 1056 height 576
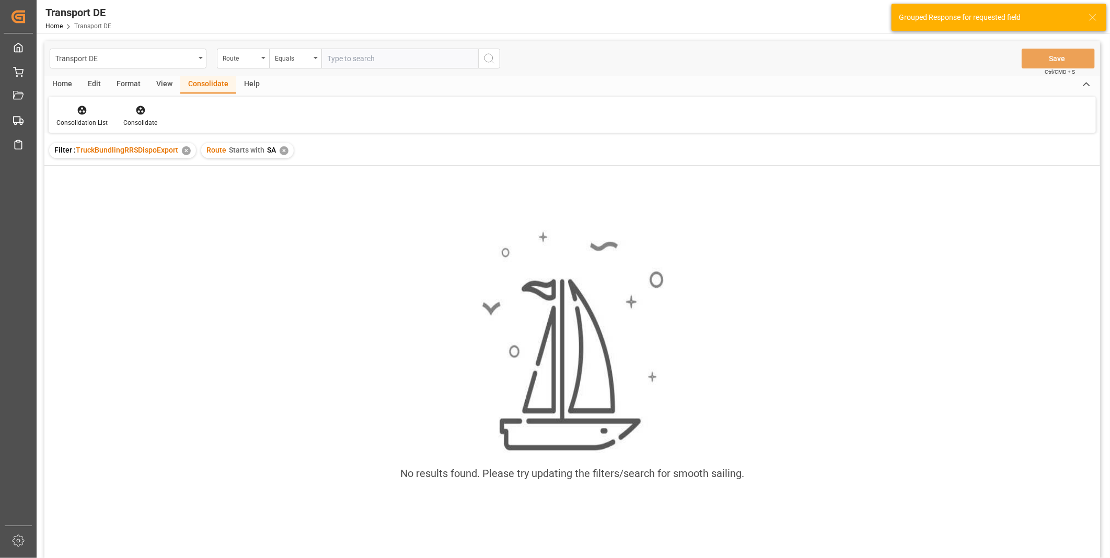
click at [286, 158] on div "Filter : TruckBundlingRRSDispoExport ✕ Route Starts with SA ✕" at bounding box center [572, 150] width 1056 height 29
click at [282, 153] on div "✕" at bounding box center [284, 150] width 9 height 9
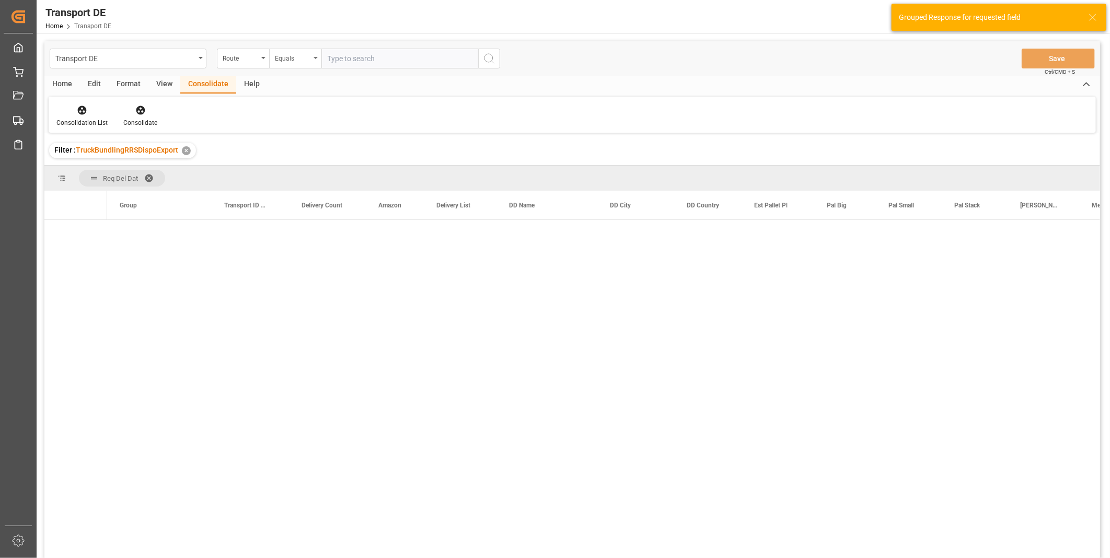
click at [288, 56] on div "Equals" at bounding box center [293, 57] width 36 height 12
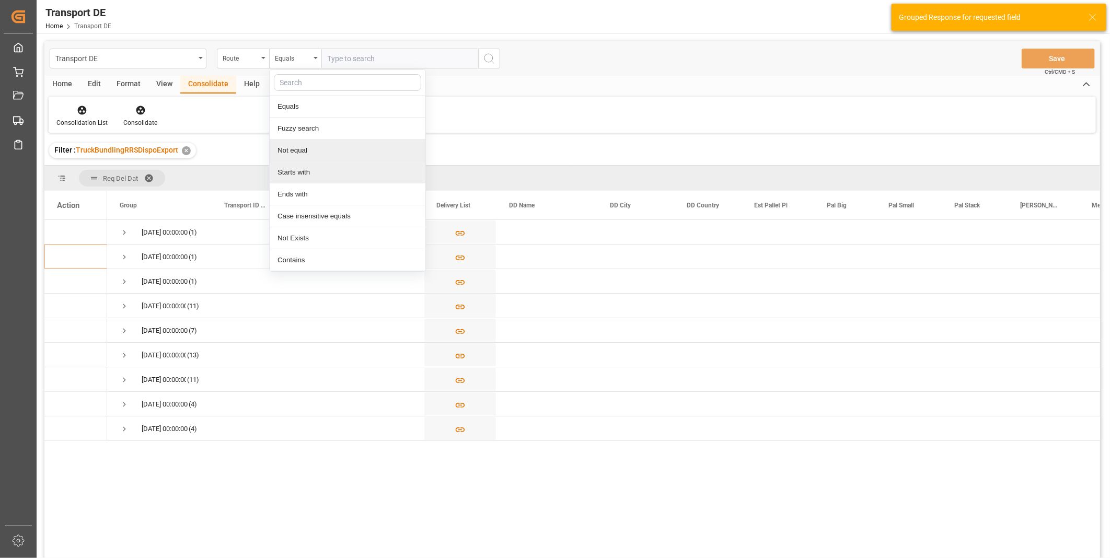
drag, startPoint x: 302, startPoint y: 145, endPoint x: 303, endPoint y: 167, distance: 22.5
click at [303, 167] on div "Equals Fuzzy search Not equal Starts with Ends with Case insensitive equals Not…" at bounding box center [347, 171] width 157 height 202
click at [303, 167] on div "Starts with" at bounding box center [348, 173] width 156 height 22
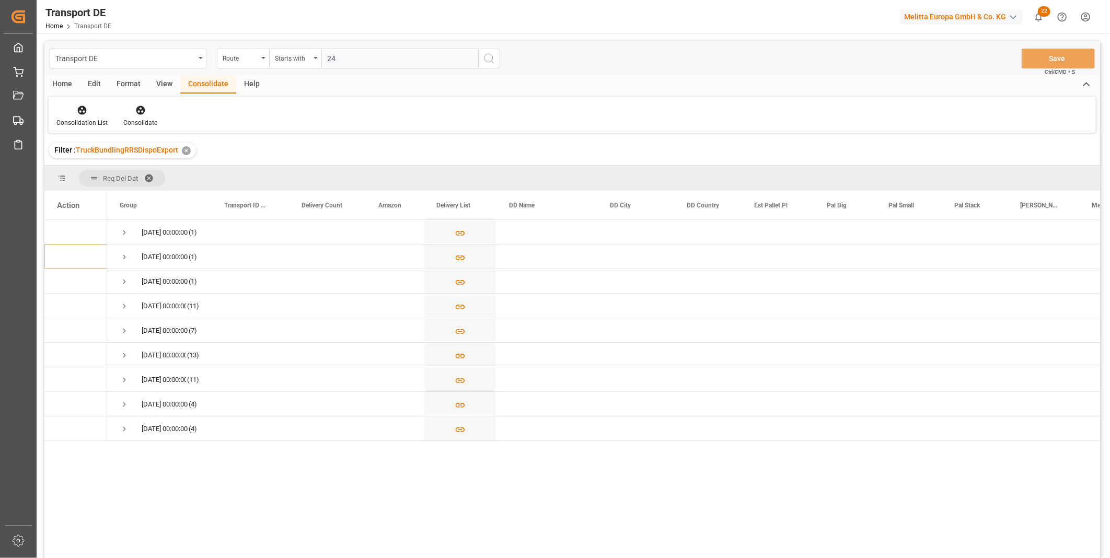
type input "240"
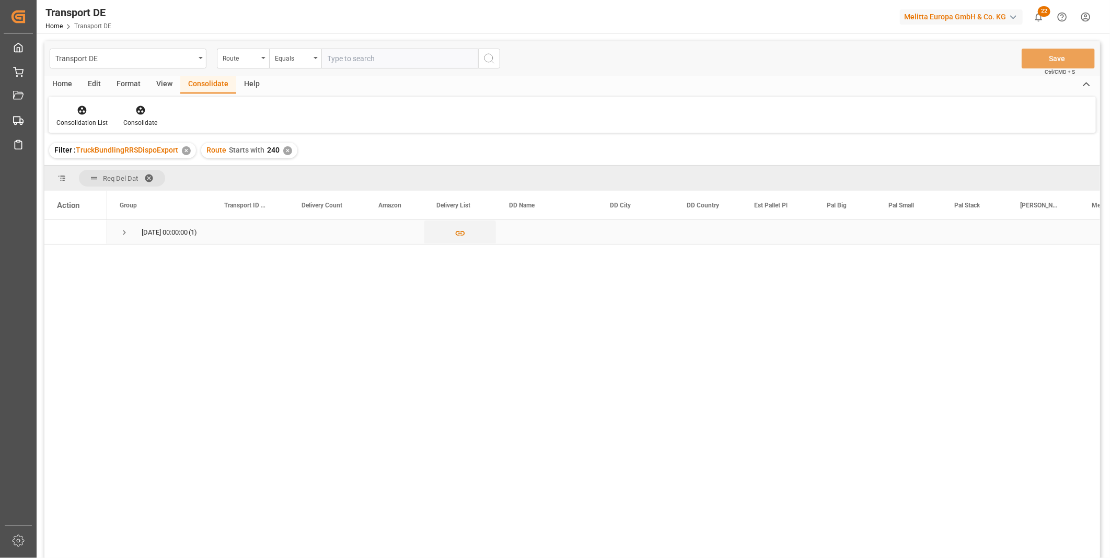
click at [130, 230] on span "16.10.2025 00:00:00 (1)" at bounding box center [159, 232] width 79 height 23
click at [116, 235] on div "16.10.2025 00:00:00 (1)" at bounding box center [159, 232] width 105 height 24
click at [114, 228] on div "16.10.2025 00:00:00 (1)" at bounding box center [159, 232] width 105 height 24
click at [122, 227] on span "Press SPACE to select this row." at bounding box center [124, 233] width 9 height 24
click at [54, 258] on div "Press SPACE to select this row." at bounding box center [75, 257] width 63 height 24
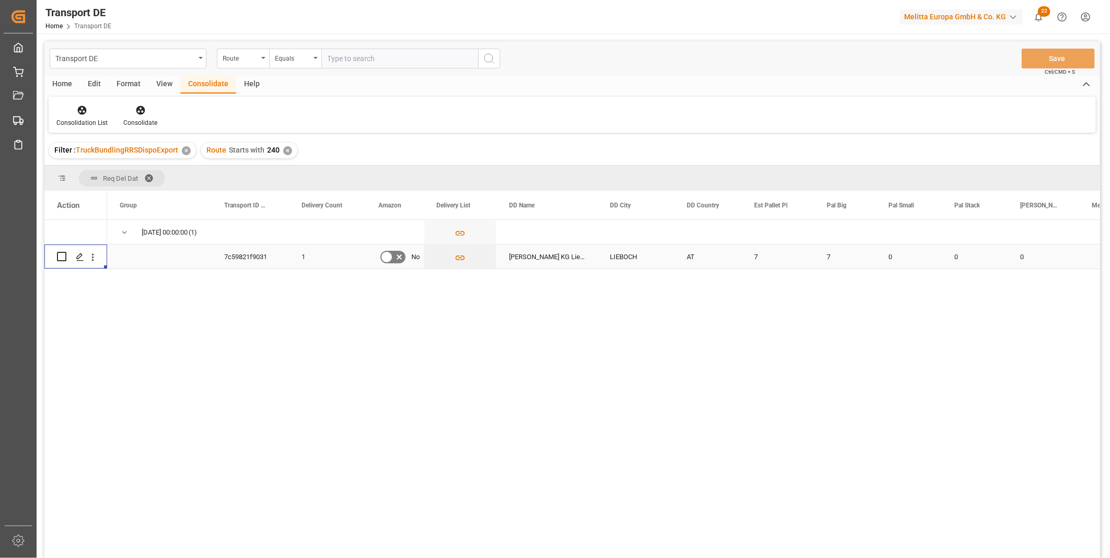
click at [59, 258] on input "Press Space to toggle row selection (unchecked)" at bounding box center [61, 256] width 9 height 9
checkbox input "true"
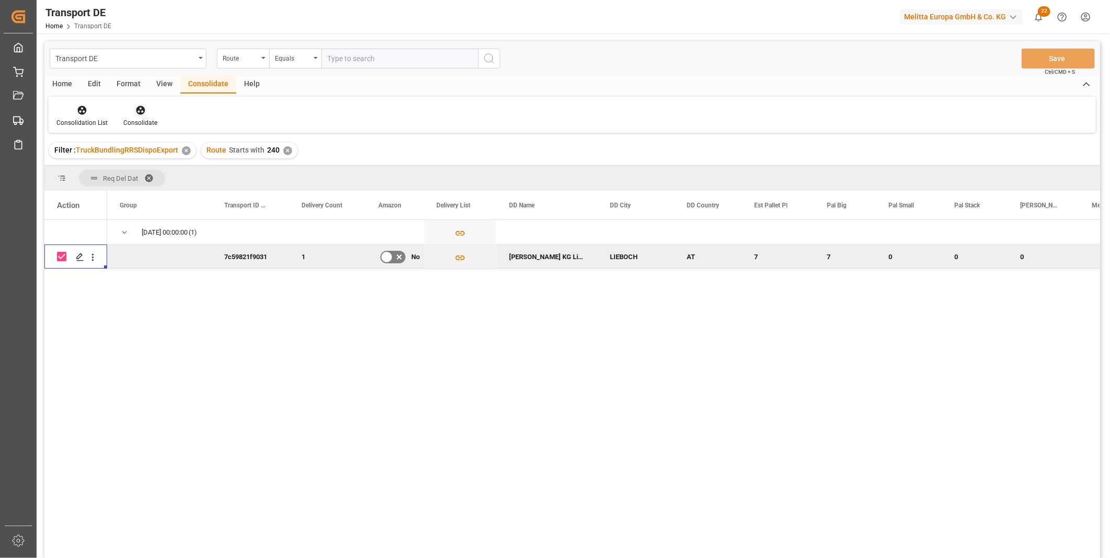
click at [130, 118] on div "Consolidate" at bounding box center [140, 122] width 34 height 9
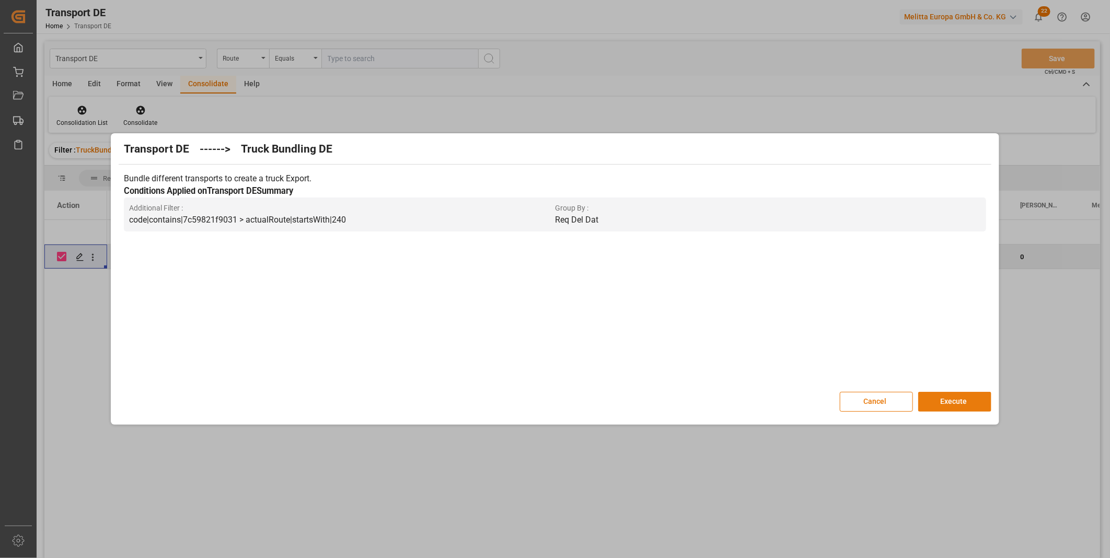
click at [940, 394] on button "Execute" at bounding box center [954, 402] width 73 height 20
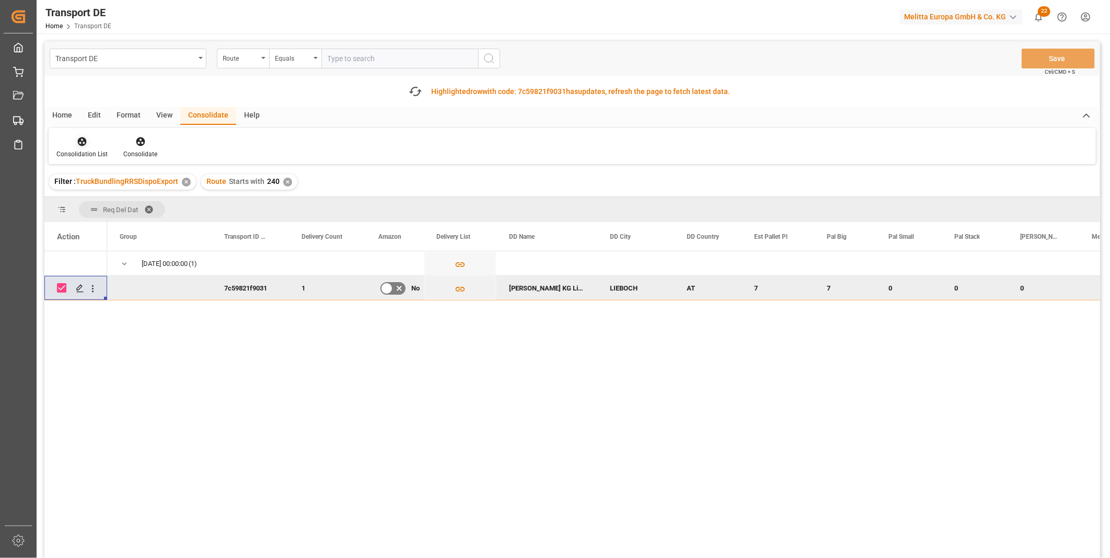
click at [82, 142] on icon at bounding box center [82, 141] width 10 height 10
click at [175, 226] on div "Transport DE Route Equals Save Ctrl/CMD + S Fetch latest updates Highlighted ro…" at bounding box center [572, 329] width 1056 height 576
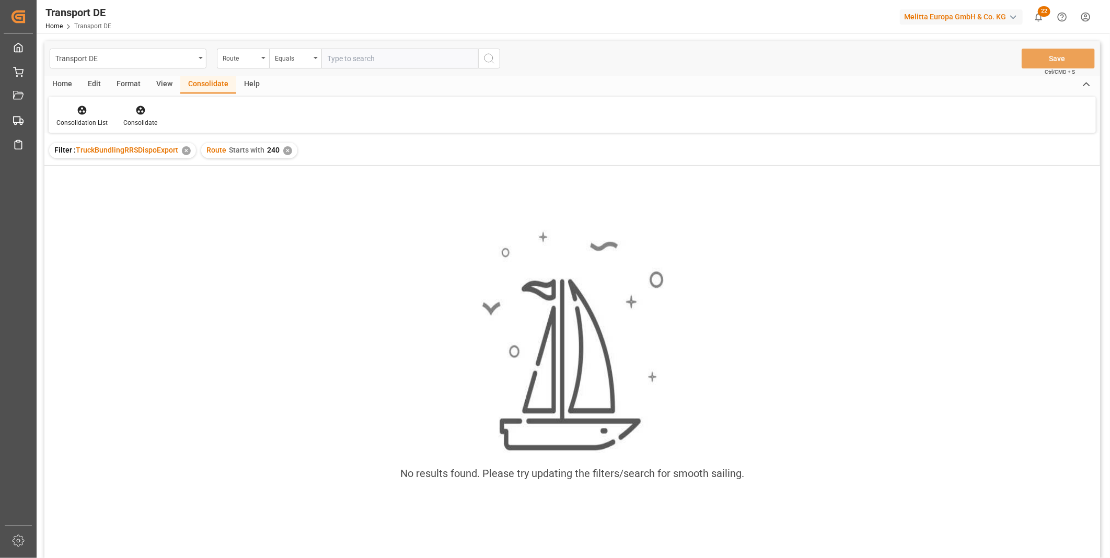
click at [285, 154] on div "✕" at bounding box center [287, 150] width 9 height 9
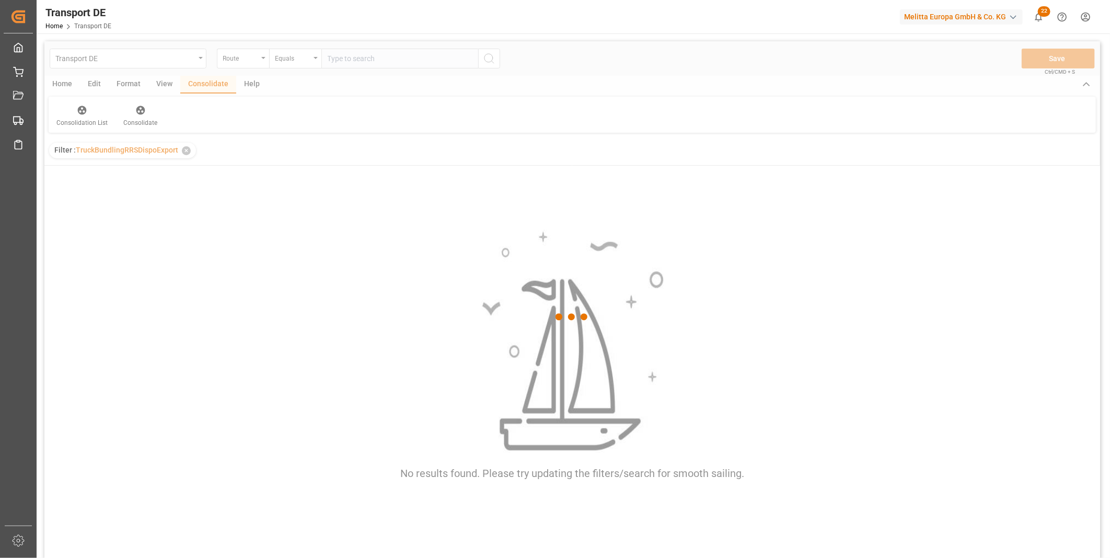
click at [293, 68] on div at bounding box center [572, 317] width 1056 height 552
click at [290, 63] on div at bounding box center [572, 317] width 1056 height 552
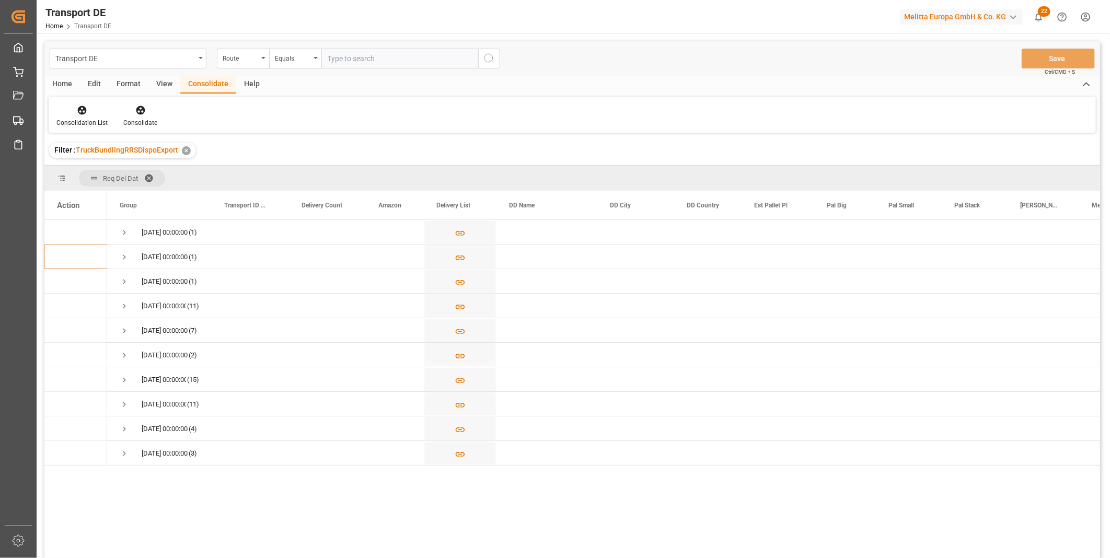
click at [290, 62] on div "Equals" at bounding box center [293, 57] width 36 height 12
click at [302, 169] on div "Starts with" at bounding box center [348, 173] width 156 height 22
type input "SE"
click at [495, 60] on icon "search button" at bounding box center [489, 58] width 13 height 13
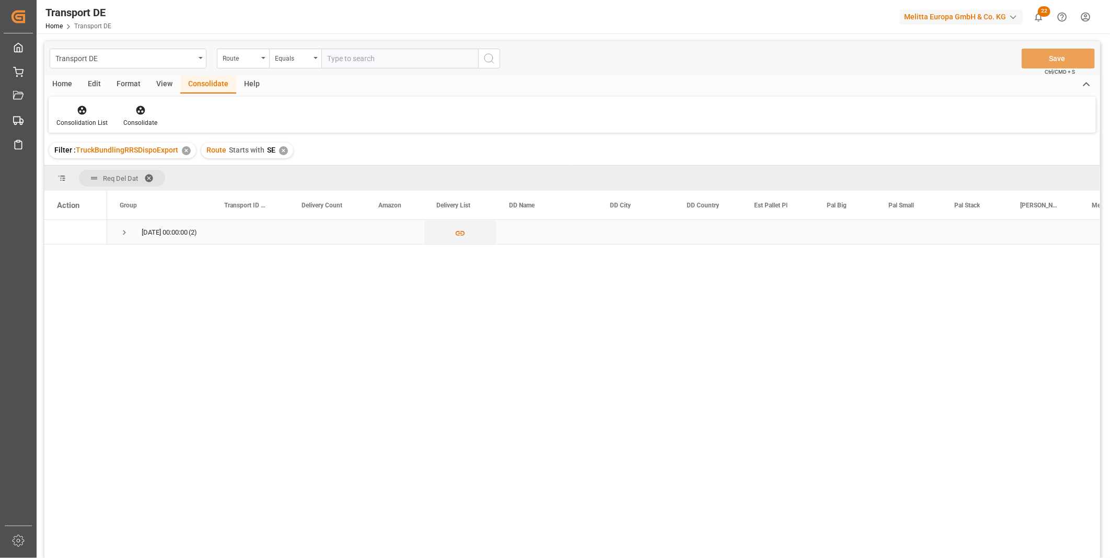
click at [121, 238] on span "Press SPACE to select this row." at bounding box center [124, 233] width 9 height 24
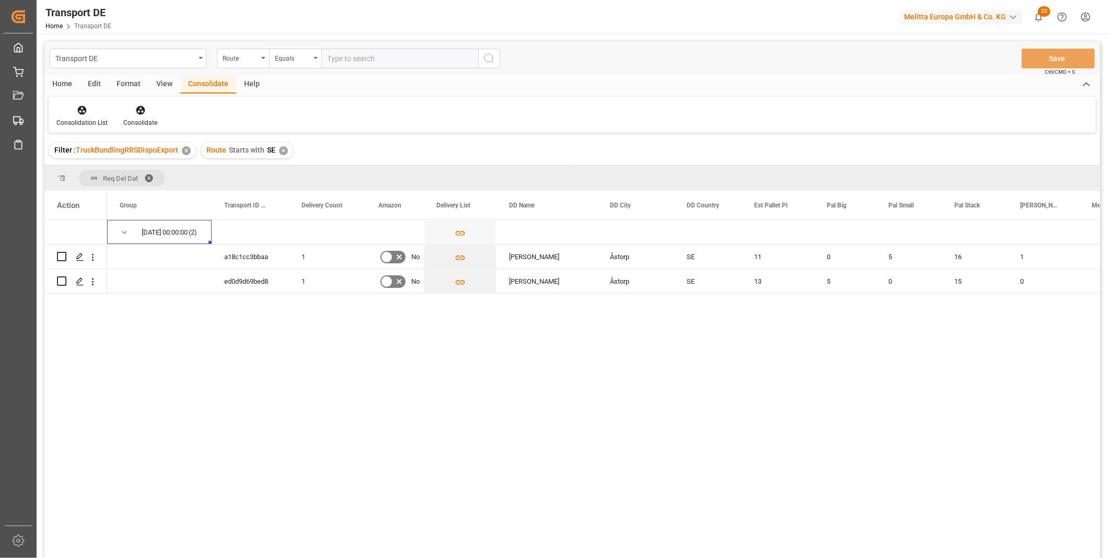
click at [283, 150] on div "✕" at bounding box center [283, 150] width 9 height 9
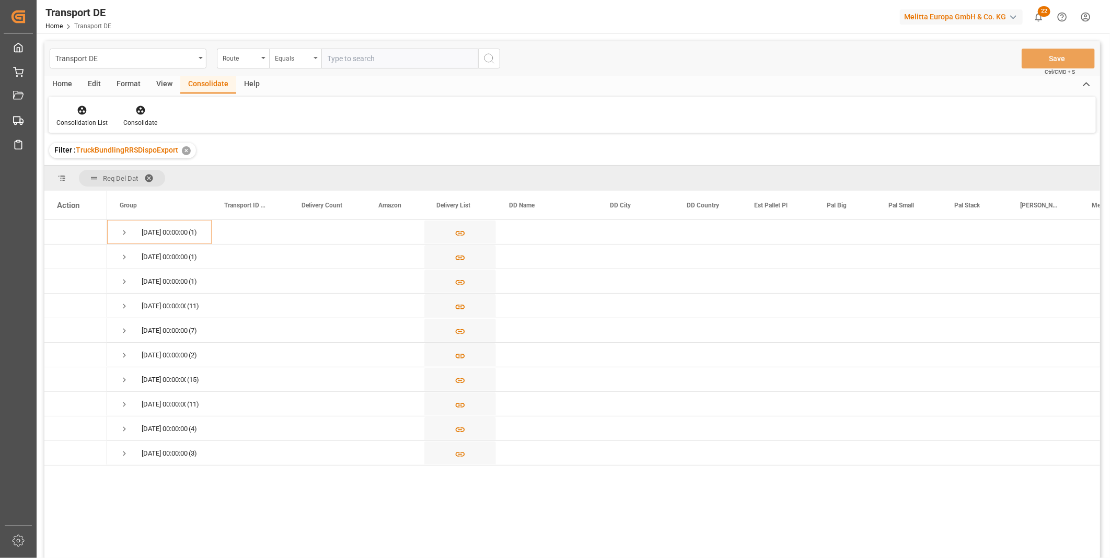
click at [294, 62] on div "Equals" at bounding box center [293, 57] width 36 height 12
click at [303, 166] on div "Starts with" at bounding box center [348, 173] width 156 height 22
type input "CZ"
click at [483, 53] on icon "search button" at bounding box center [489, 58] width 13 height 13
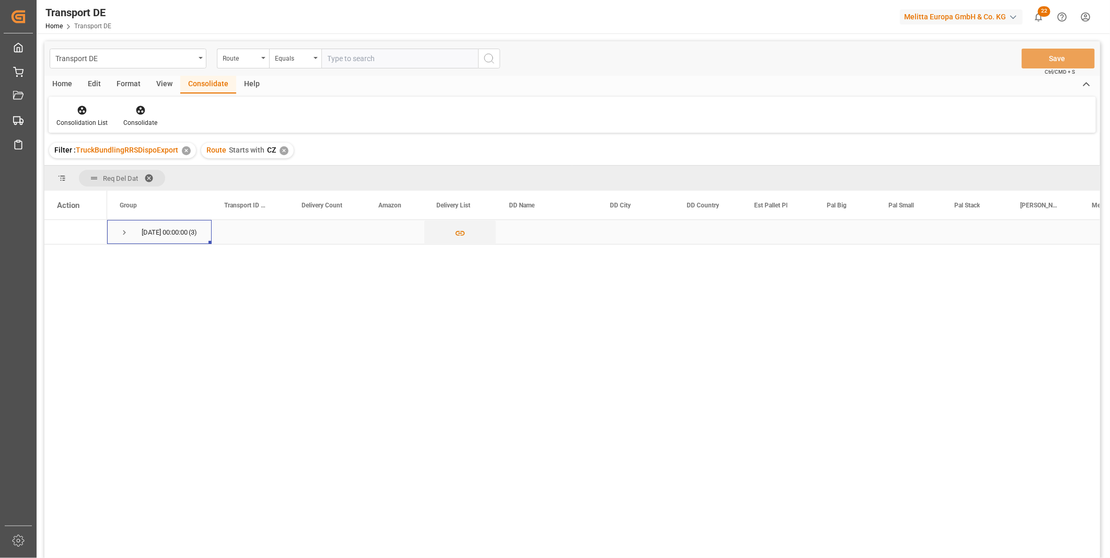
click at [121, 235] on span "Press SPACE to select this row." at bounding box center [124, 232] width 9 height 9
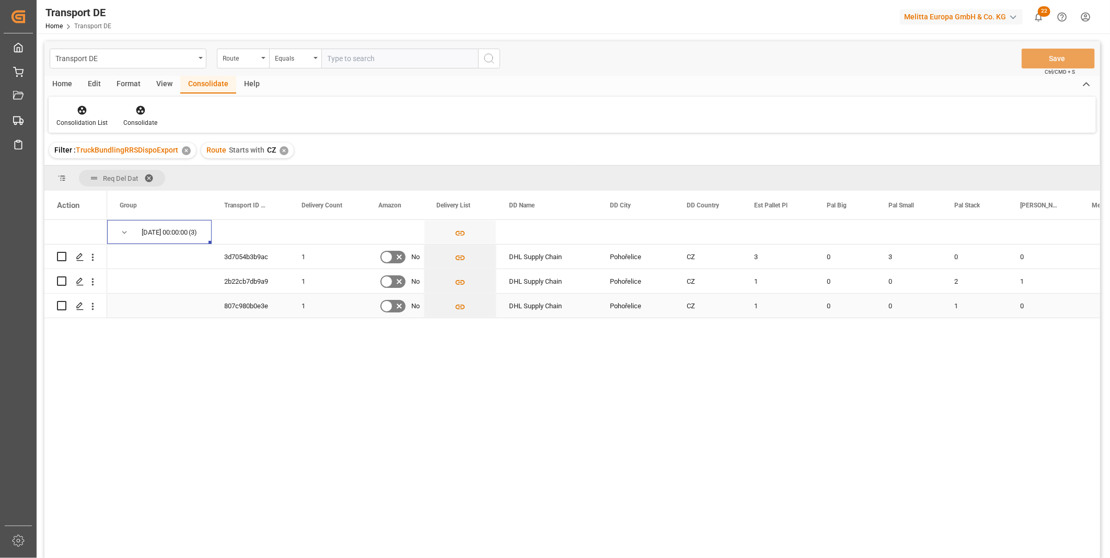
click at [60, 307] on input "Press Space to toggle row selection (unchecked)" at bounding box center [61, 305] width 9 height 9
checkbox input "true"
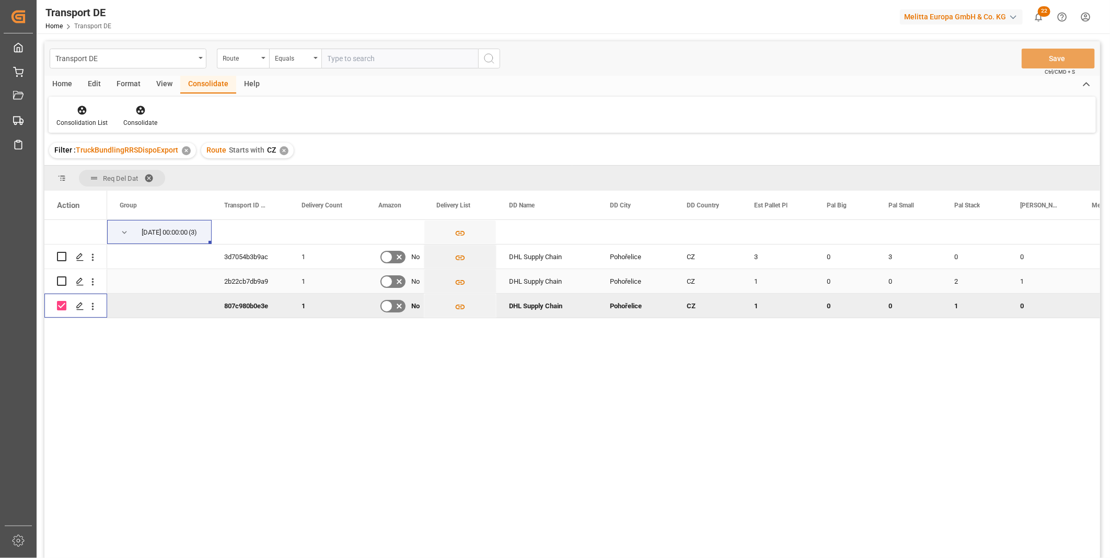
click at [60, 281] on input "Press Space to toggle row selection (unchecked)" at bounding box center [61, 281] width 9 height 9
checkbox input "true"
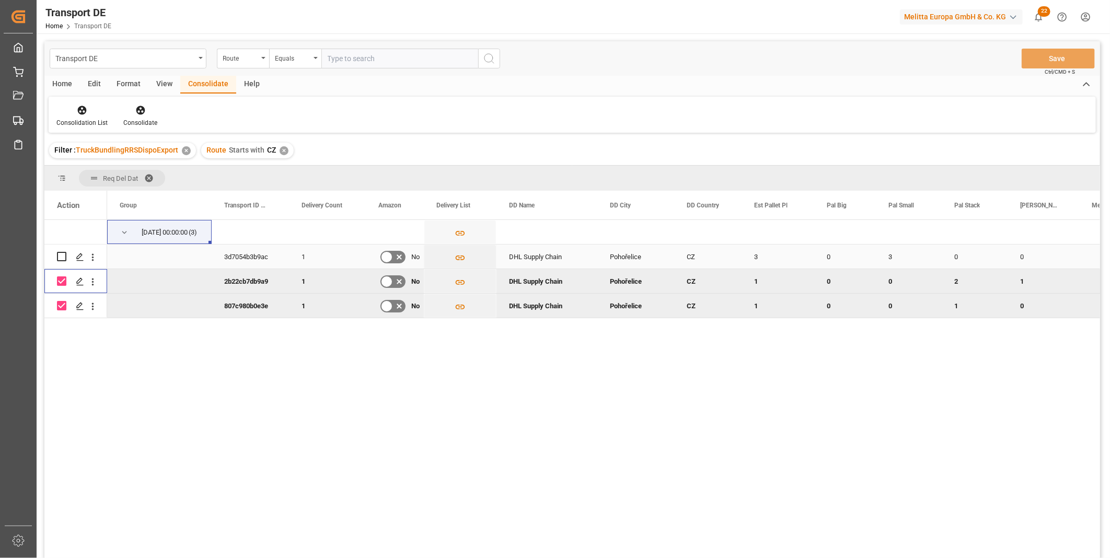
click at [63, 254] on input "Press Space to toggle row selection (unchecked)" at bounding box center [61, 256] width 9 height 9
checkbox input "true"
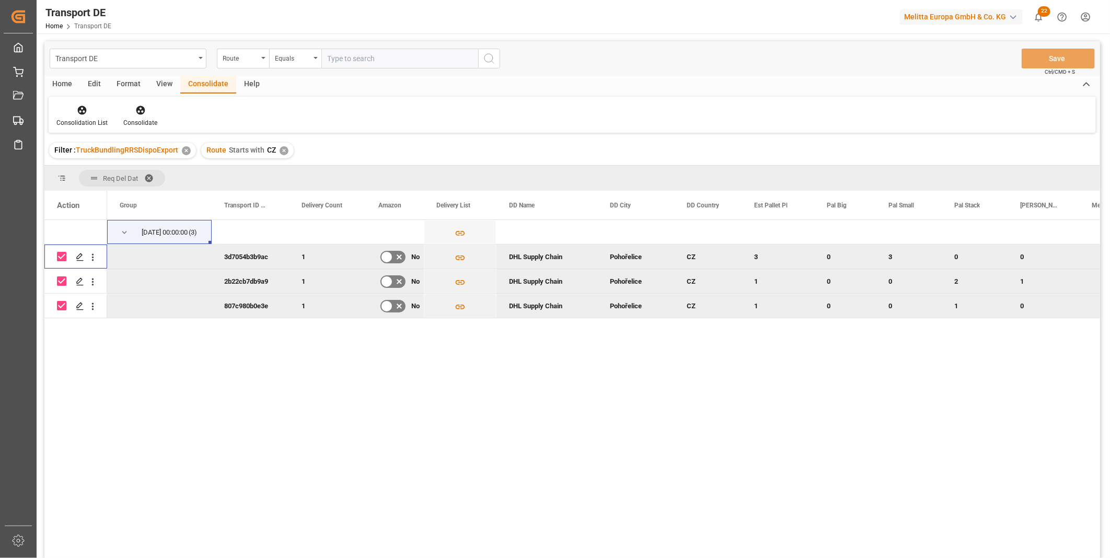
click at [129, 131] on div "Consolidation List Consolidate" at bounding box center [573, 115] width 1048 height 36
click at [140, 119] on div "Consolidate" at bounding box center [140, 122] width 34 height 9
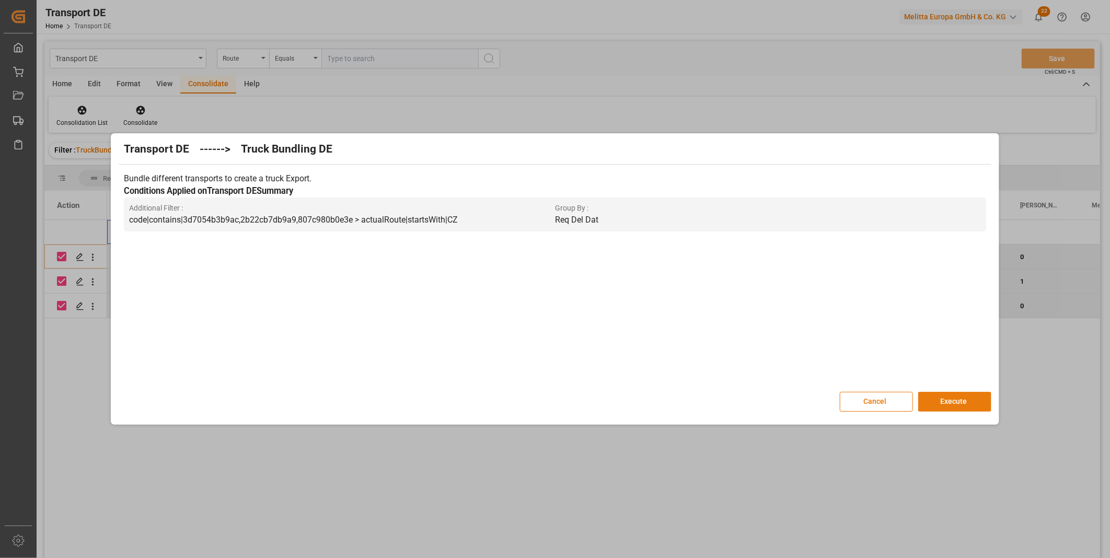
click at [981, 398] on button "Execute" at bounding box center [954, 402] width 73 height 20
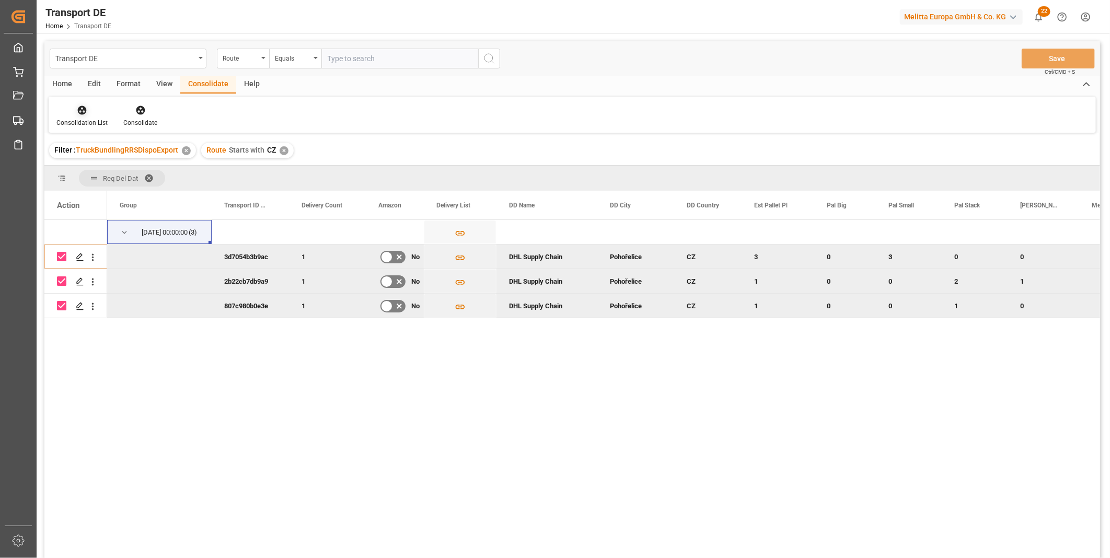
click at [77, 116] on div "Consolidation List" at bounding box center [82, 116] width 67 height 23
click at [132, 190] on div "Transport DE Route Equals Save Ctrl/CMD + S Home Edit Format View Consolidate H…" at bounding box center [572, 313] width 1056 height 545
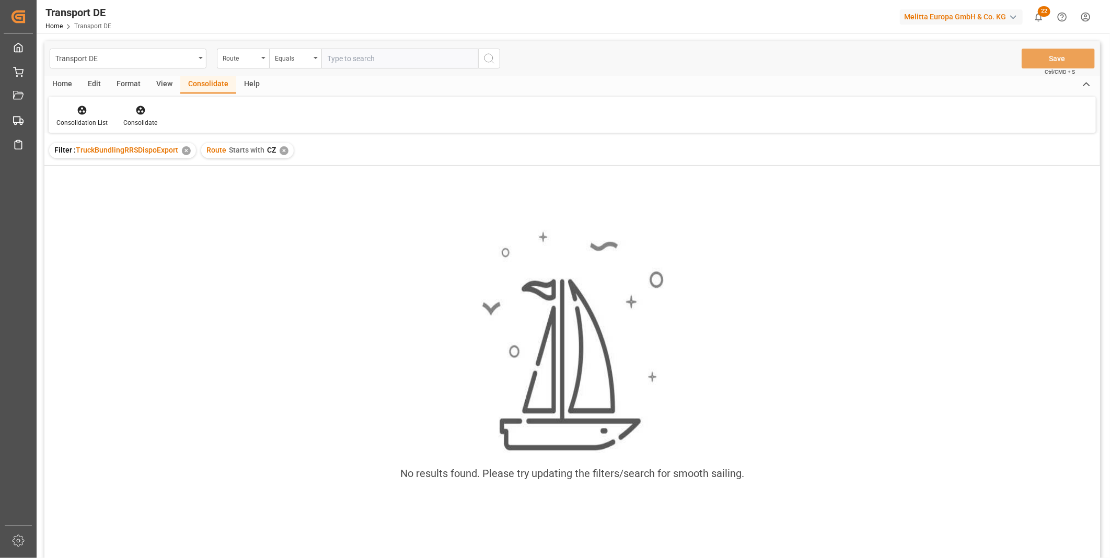
click at [281, 152] on div "✕" at bounding box center [284, 150] width 9 height 9
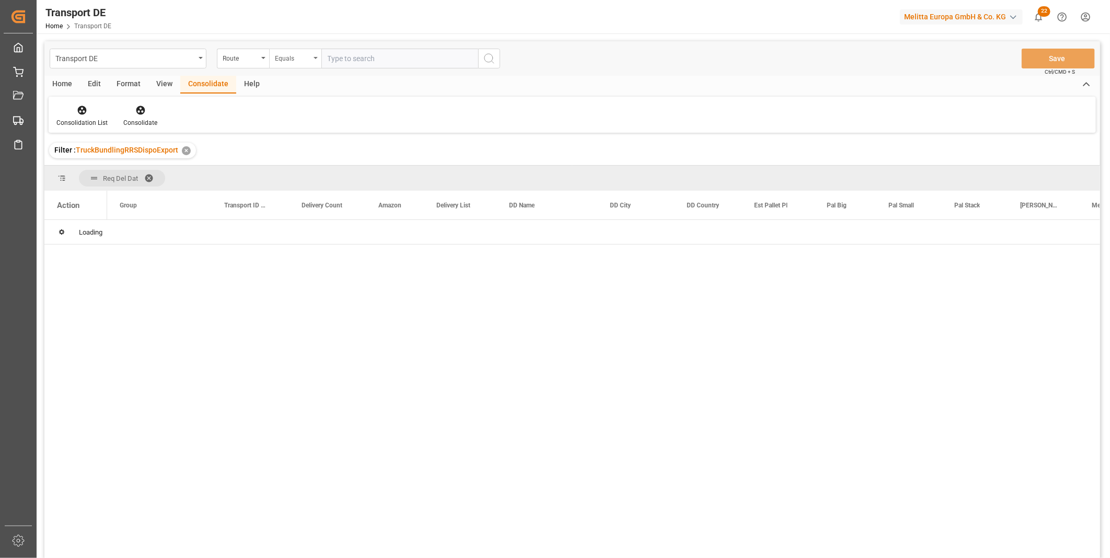
click at [289, 62] on div "Equals" at bounding box center [293, 57] width 36 height 12
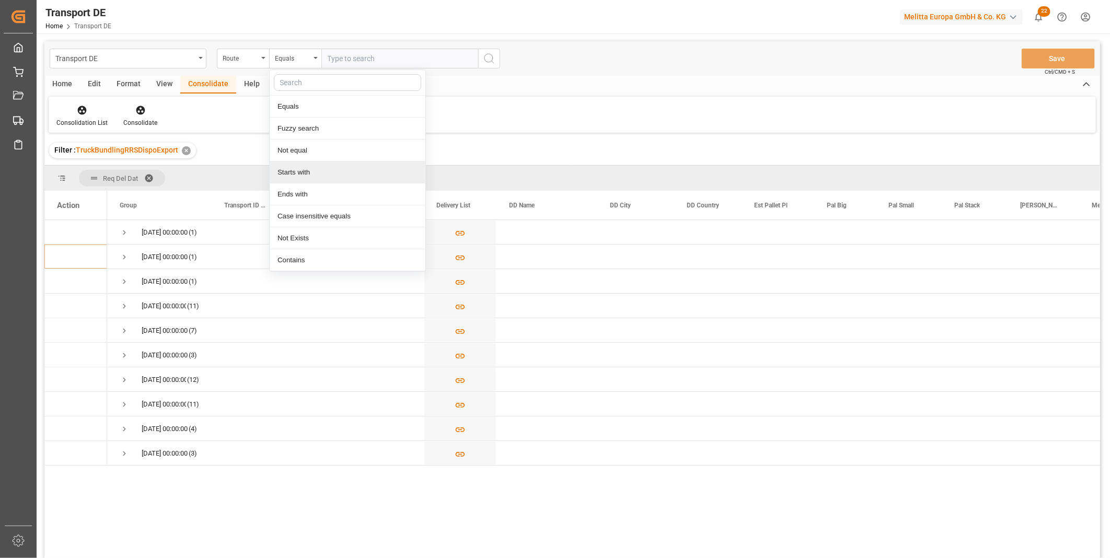
click at [285, 170] on div "Starts with" at bounding box center [348, 173] width 156 height 22
type input "SE"
click at [490, 58] on icon "search button" at bounding box center [489, 58] width 13 height 13
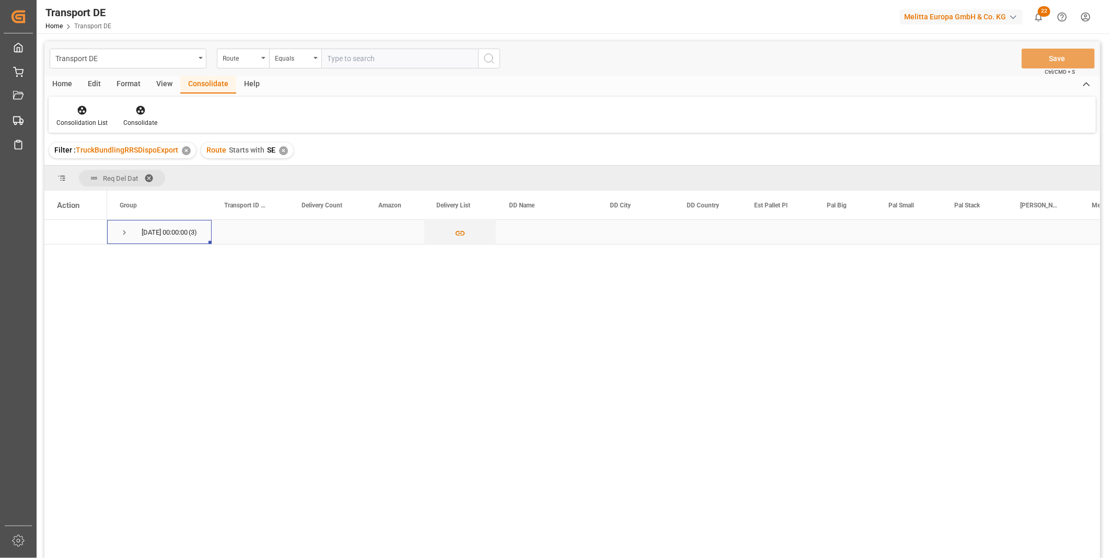
click at [122, 234] on span "Press SPACE to select this row." at bounding box center [124, 232] width 9 height 9
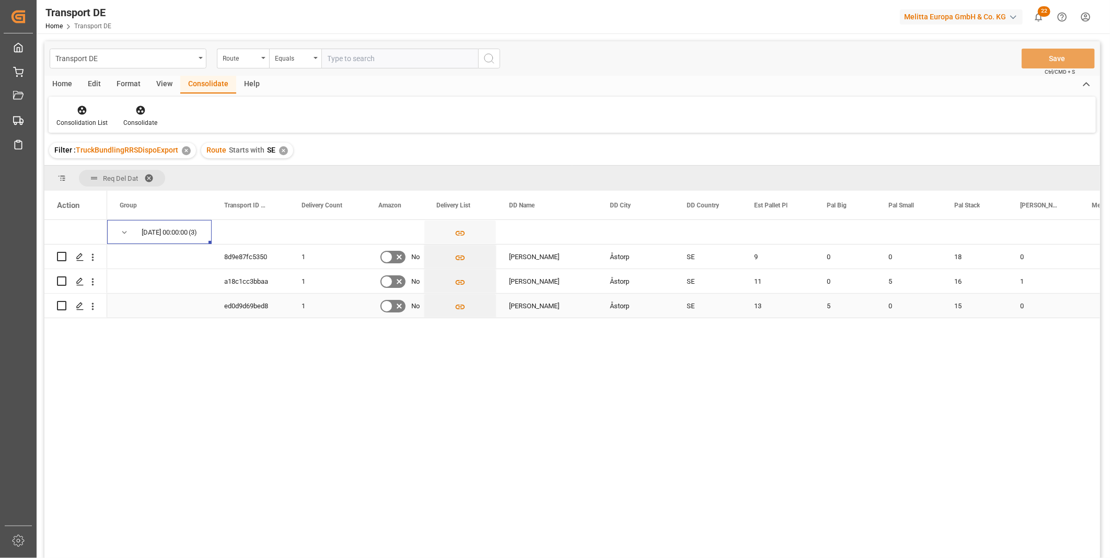
click at [62, 305] on input "Press Space to toggle row selection (unchecked)" at bounding box center [61, 305] width 9 height 9
checkbox input "true"
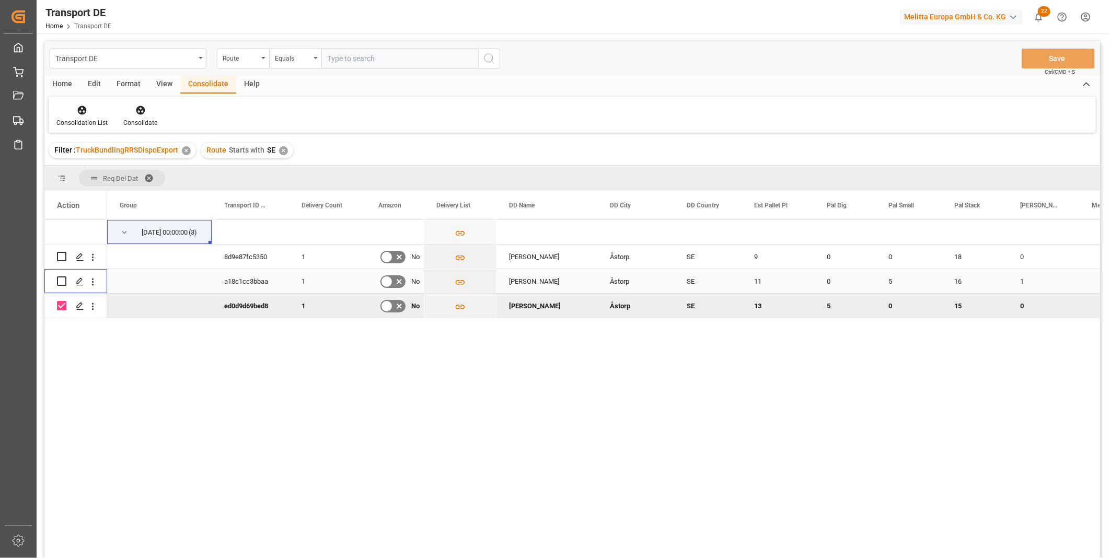
click at [64, 280] on input "Press Space to toggle row selection (unchecked)" at bounding box center [61, 281] width 9 height 9
checkbox input "true"
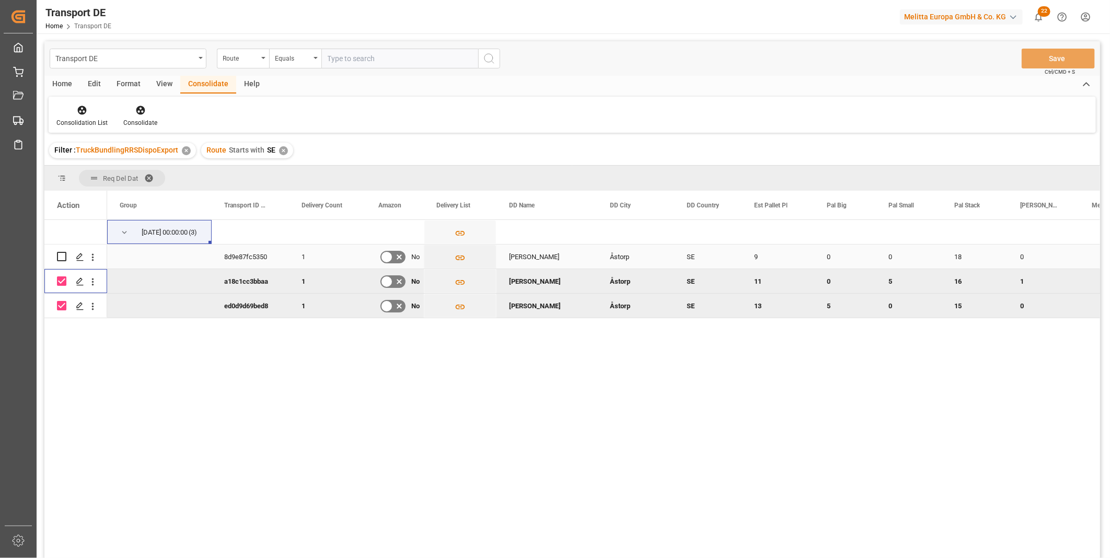
click at [60, 260] on input "Press Space to toggle row selection (unchecked)" at bounding box center [61, 256] width 9 height 9
checkbox input "true"
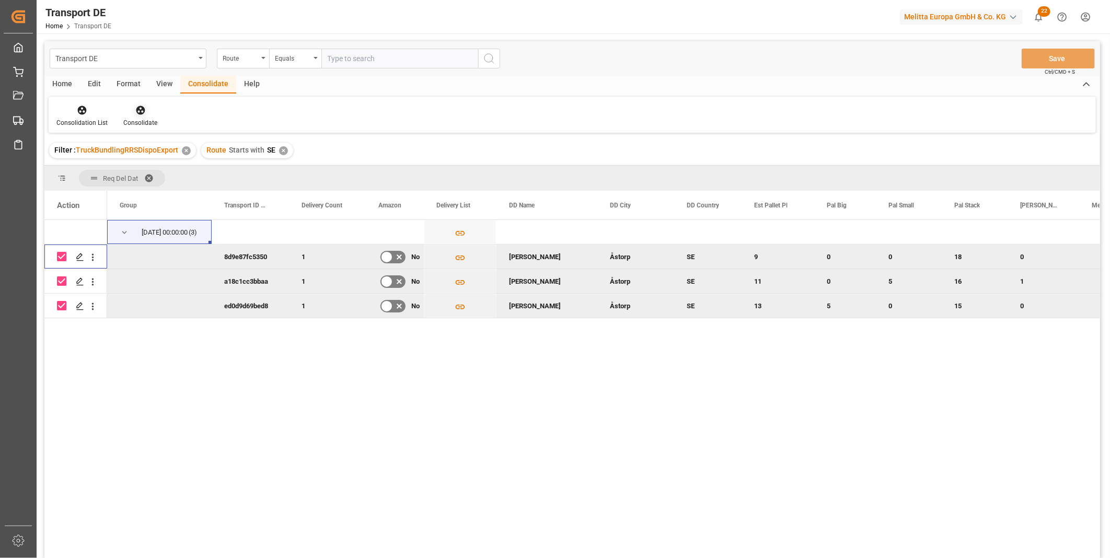
click at [143, 118] on div "Consolidate" at bounding box center [140, 122] width 34 height 9
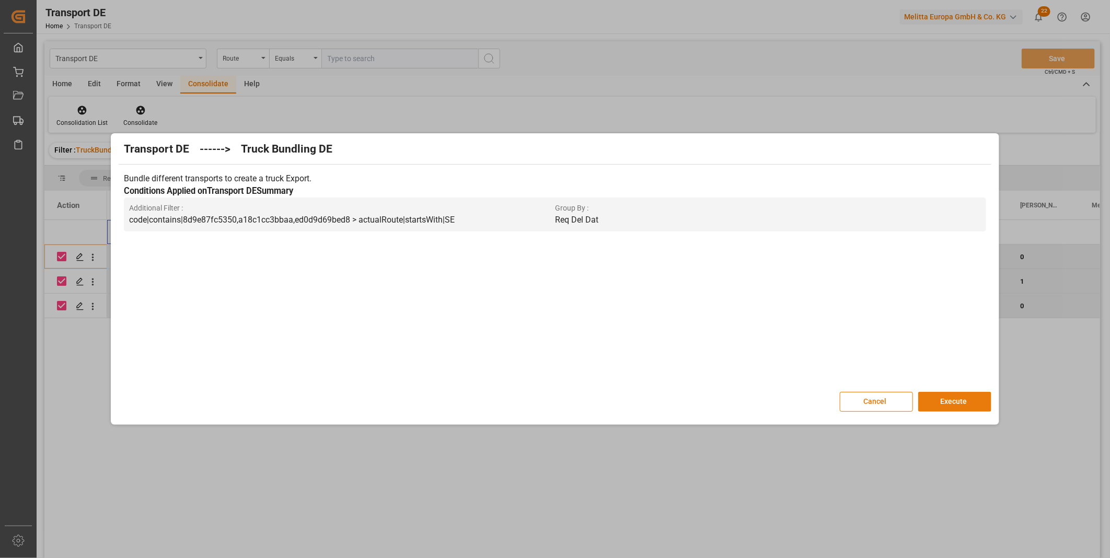
click at [941, 398] on button "Execute" at bounding box center [954, 402] width 73 height 20
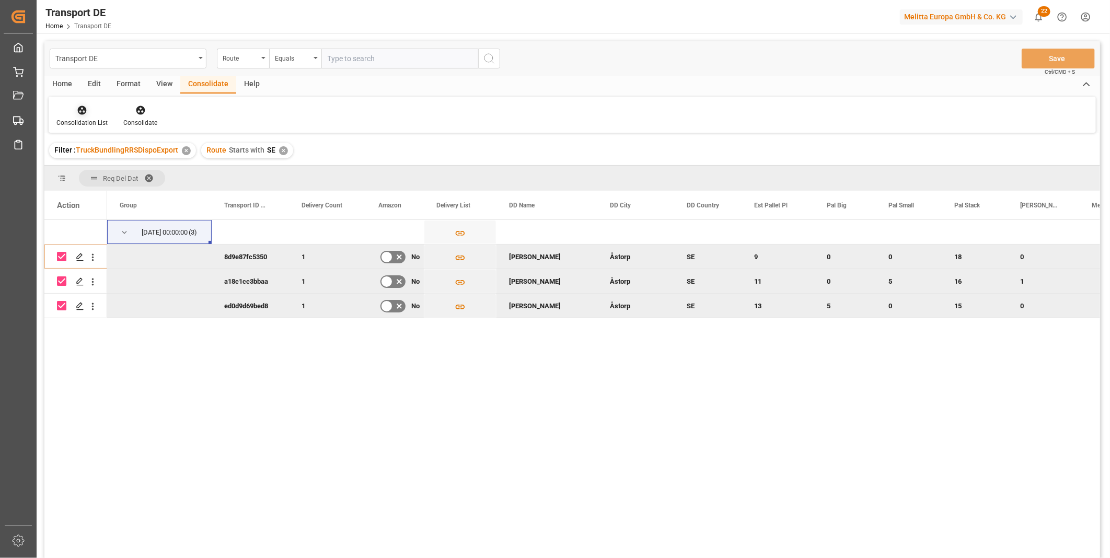
drag, startPoint x: 88, startPoint y: 115, endPoint x: 91, endPoint y: 121, distance: 7.3
click at [87, 115] on div at bounding box center [81, 110] width 51 height 11
click at [150, 194] on div "Transport DE Route Equals Save Ctrl/CMD + S Home Edit Format View Consolidate H…" at bounding box center [572, 313] width 1056 height 545
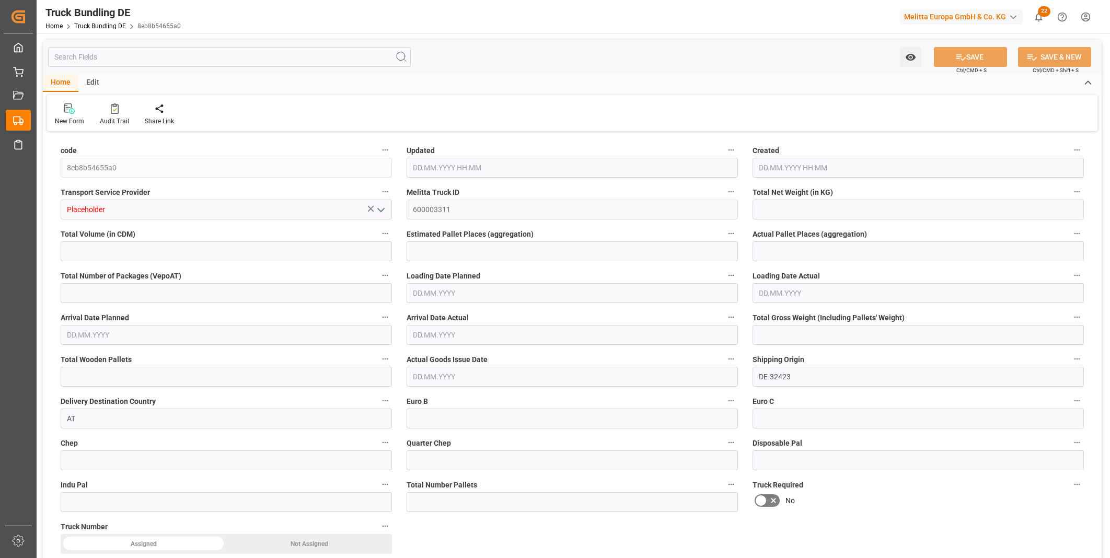
type input "8829.193"
type input "34251.424"
type input "34"
type input "0"
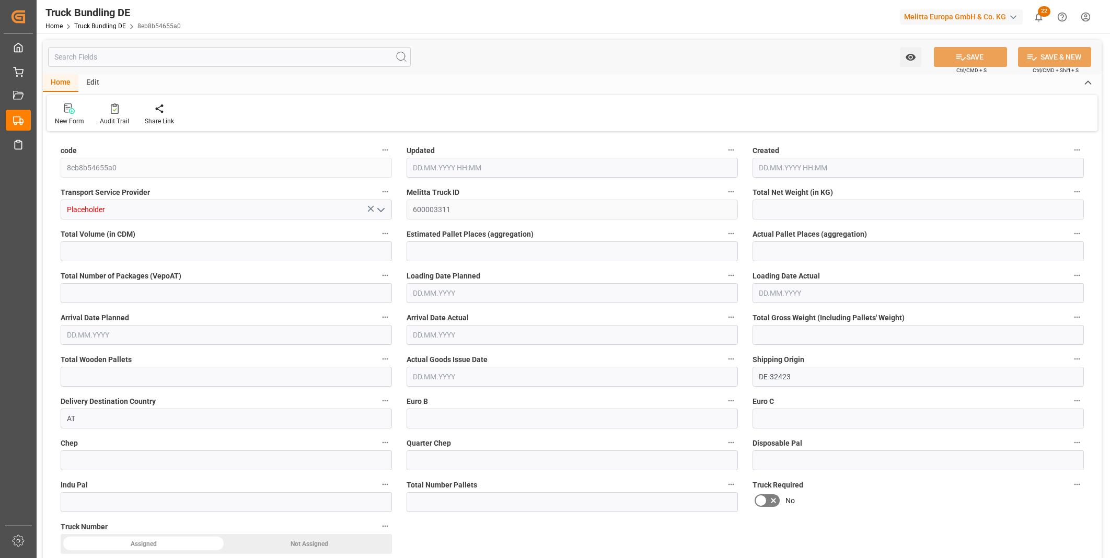
type input "11005.357"
type input "41"
type input "0"
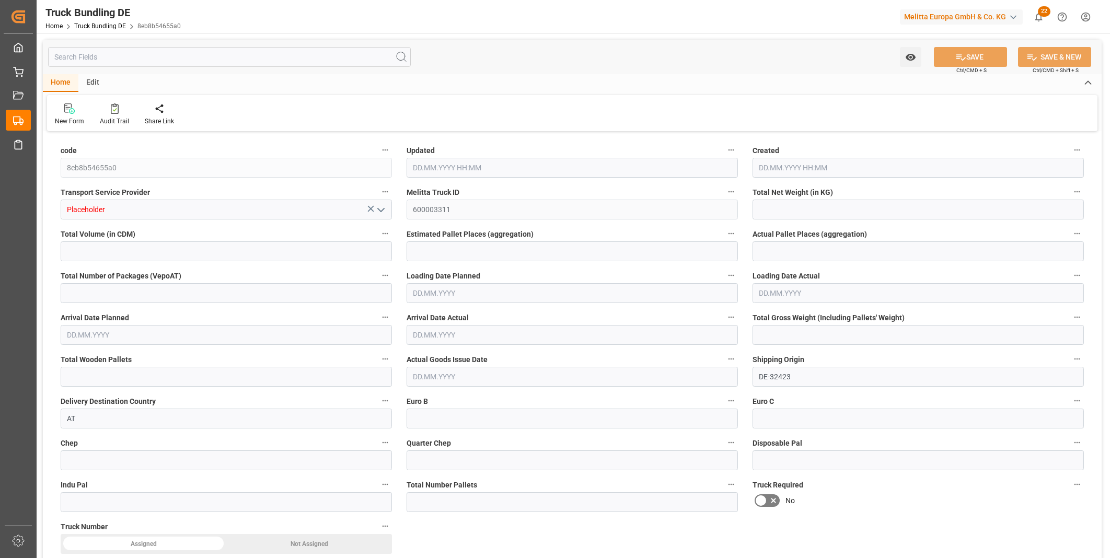
type input "0"
type input "[DATE] 10:53"
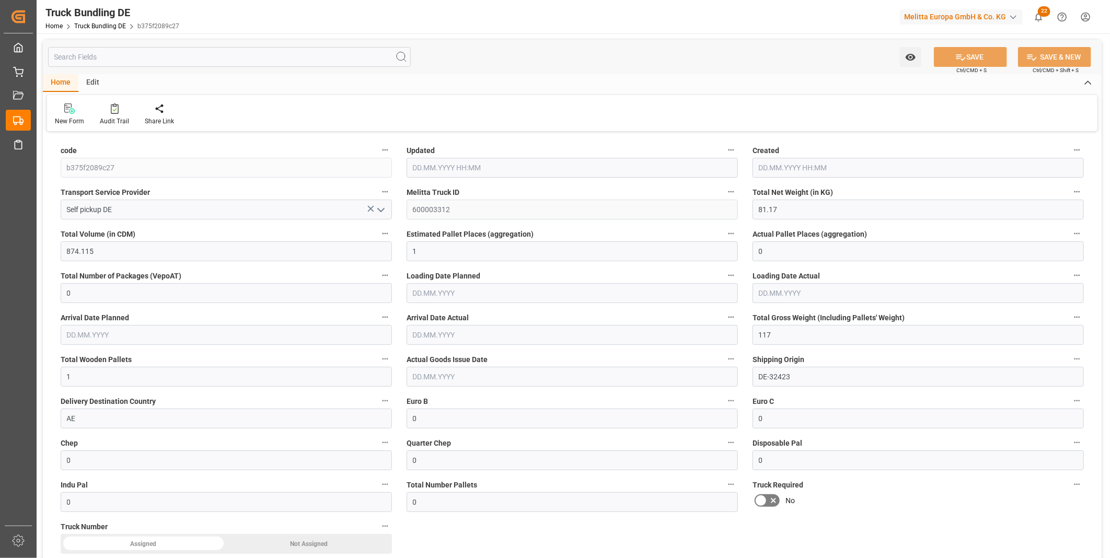
type input "[DATE] 10:53"
type input "[DATE]"
type input "07.10.2025"
type input "07.10.2025 10:53"
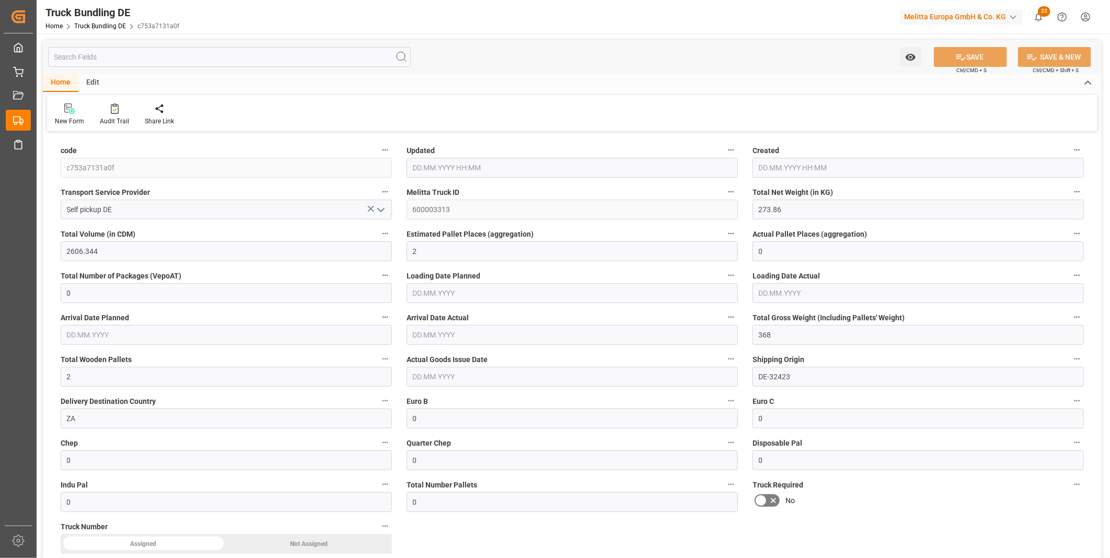
type input "07.10.2025 10:53"
type input "08.10.2025"
type input "[DATE]"
type input "297.912"
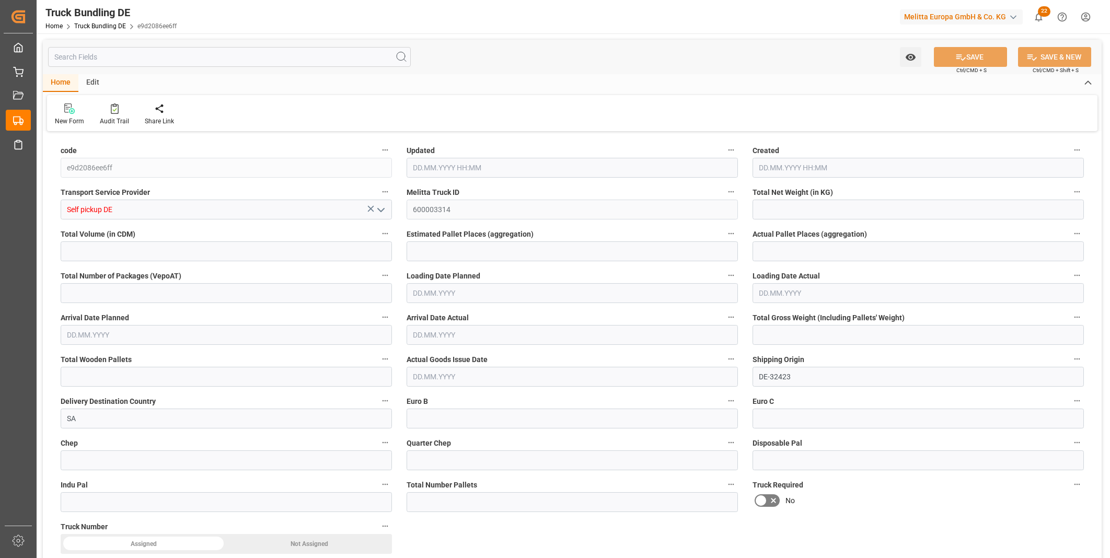
type input "704.336"
type input "1"
type input "0"
type input "368"
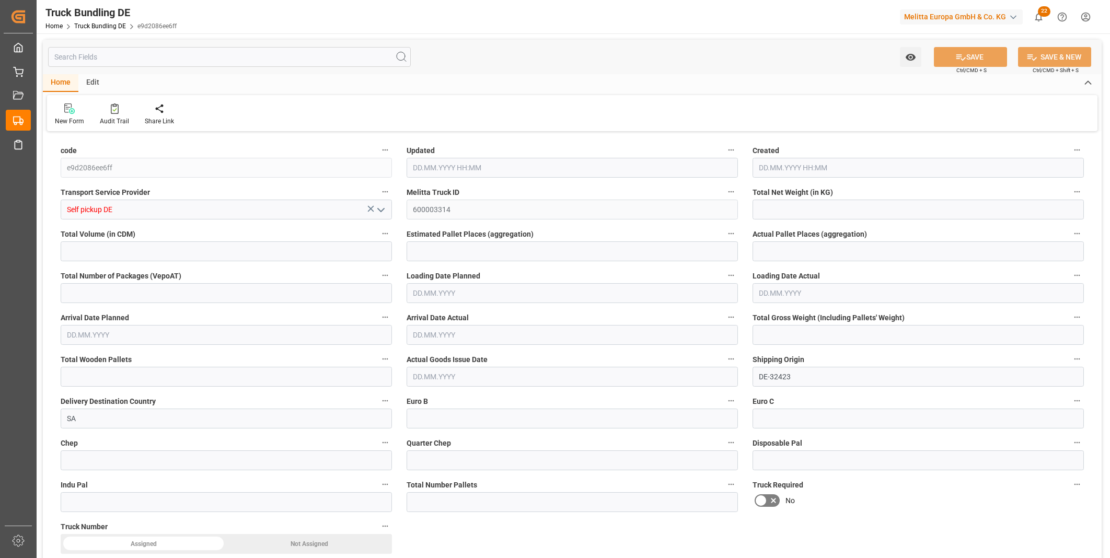
type input "1"
type input "0"
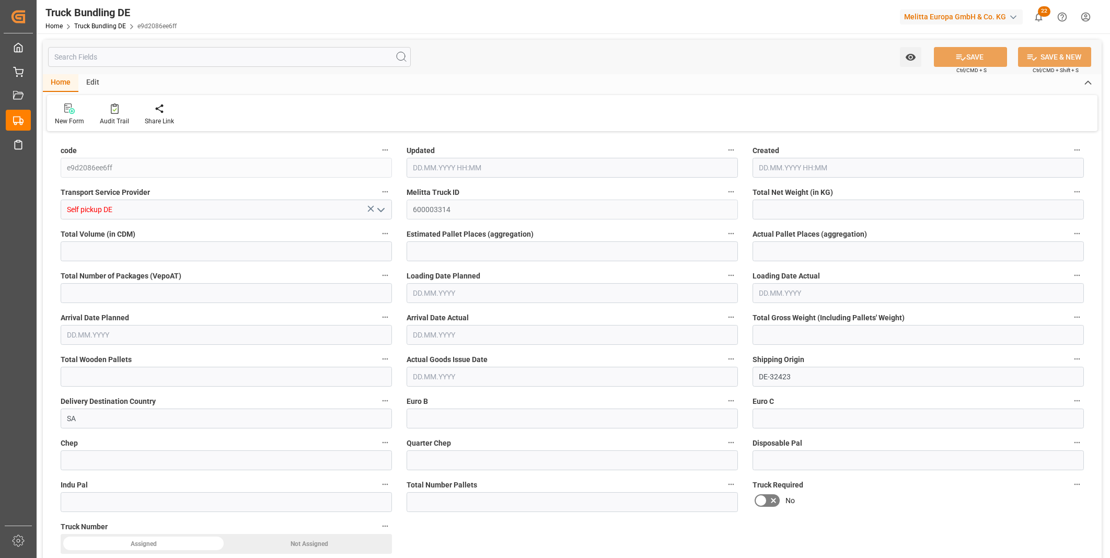
type input "0"
type input "07.10.2025 10:54"
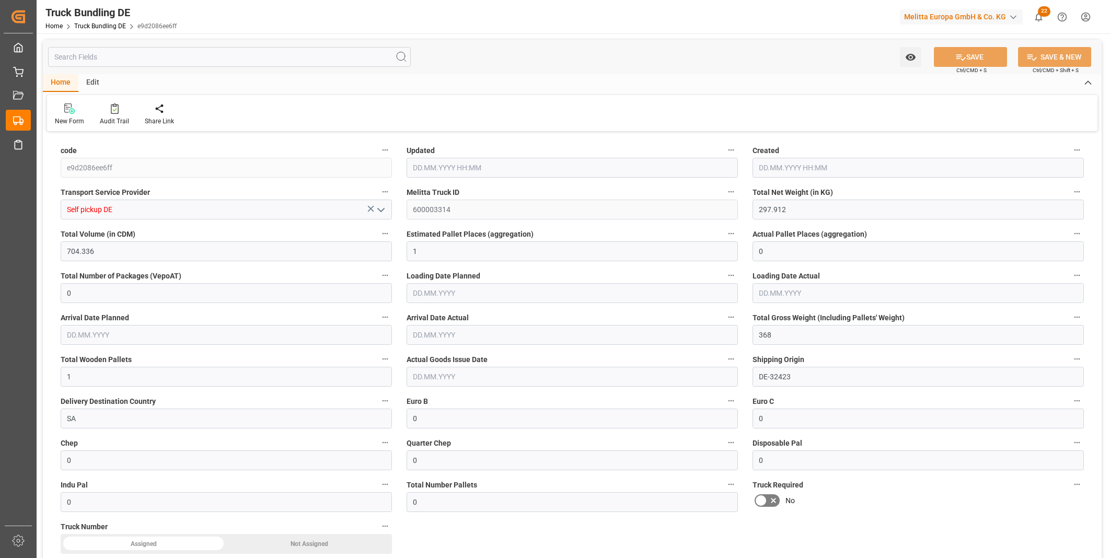
type input "[DATE]"
type input "08.10.2025"
type input "[DATE]"
type input "[DATE] 10:54"
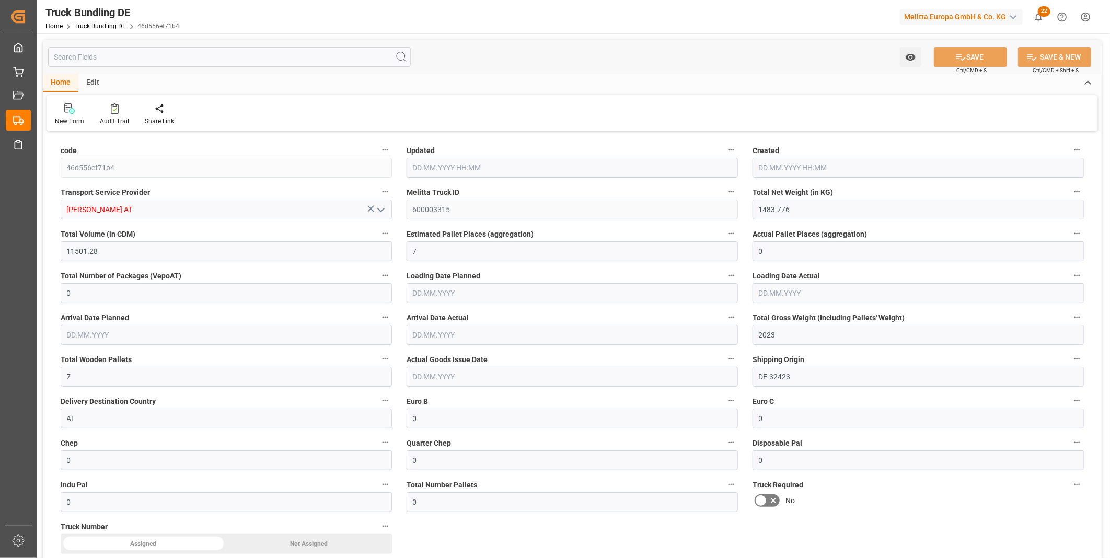
type input "10.10.2025"
type input "16.10.2025"
type input "[DATE]"
type input "1004.914"
type input "5552.4"
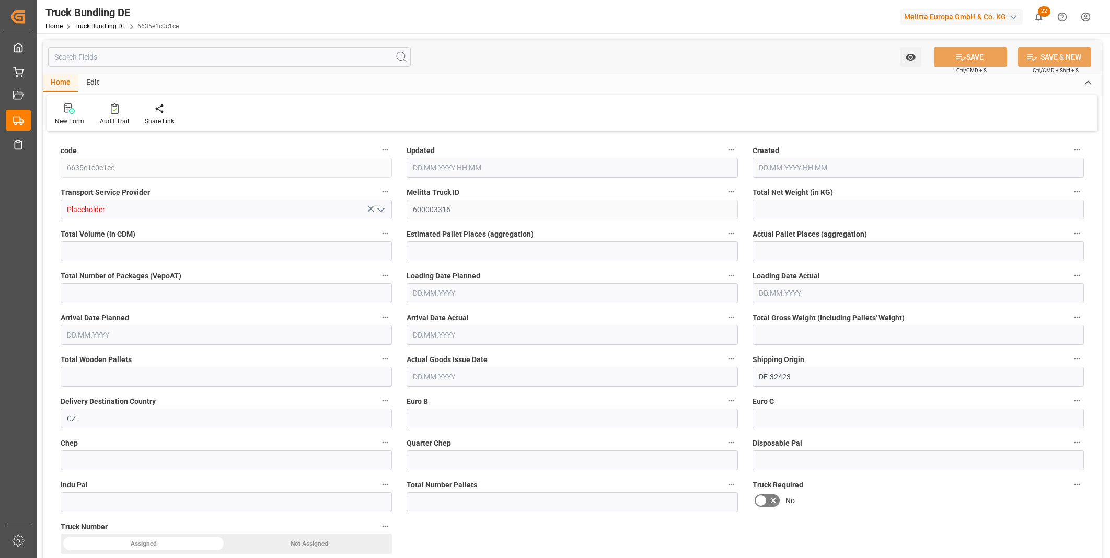
type input "5"
type input "0"
type input "1341"
type input "7"
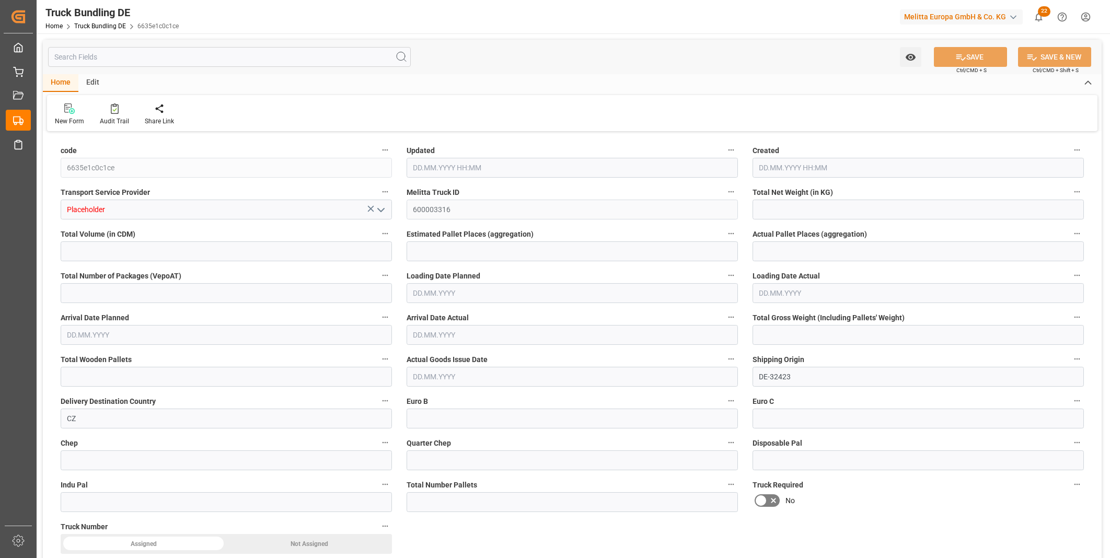
type input "0"
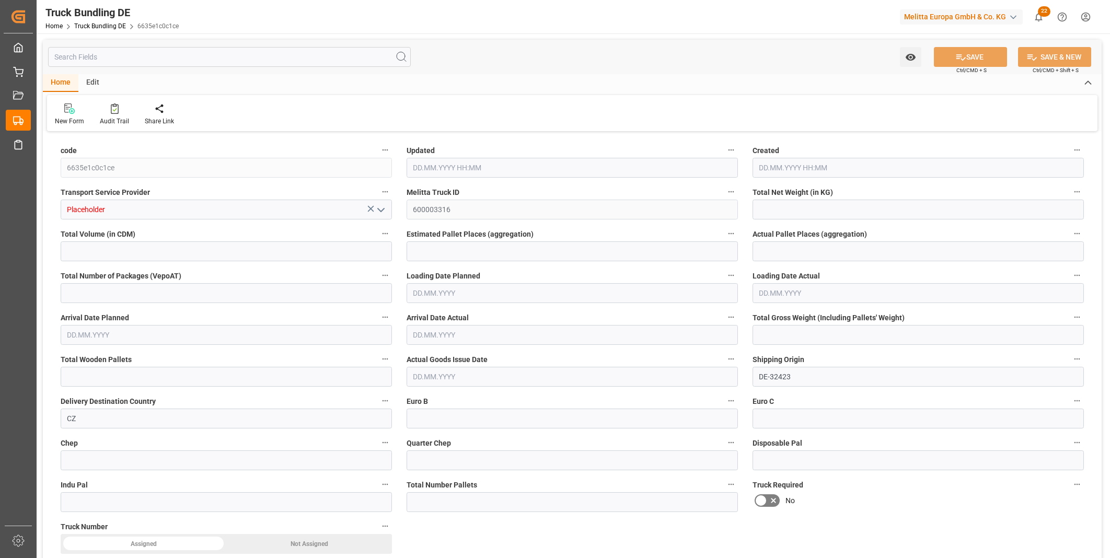
type input "0"
type input "[DATE] 11:23"
type input "[DATE]"
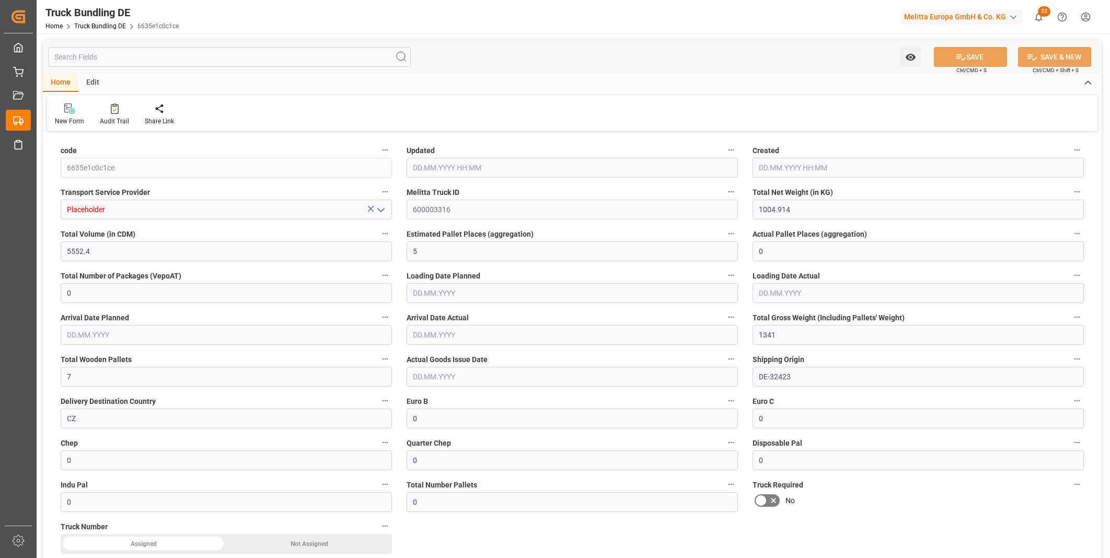
type input "[DATE]"
